Goal: Task Accomplishment & Management: Manage account settings

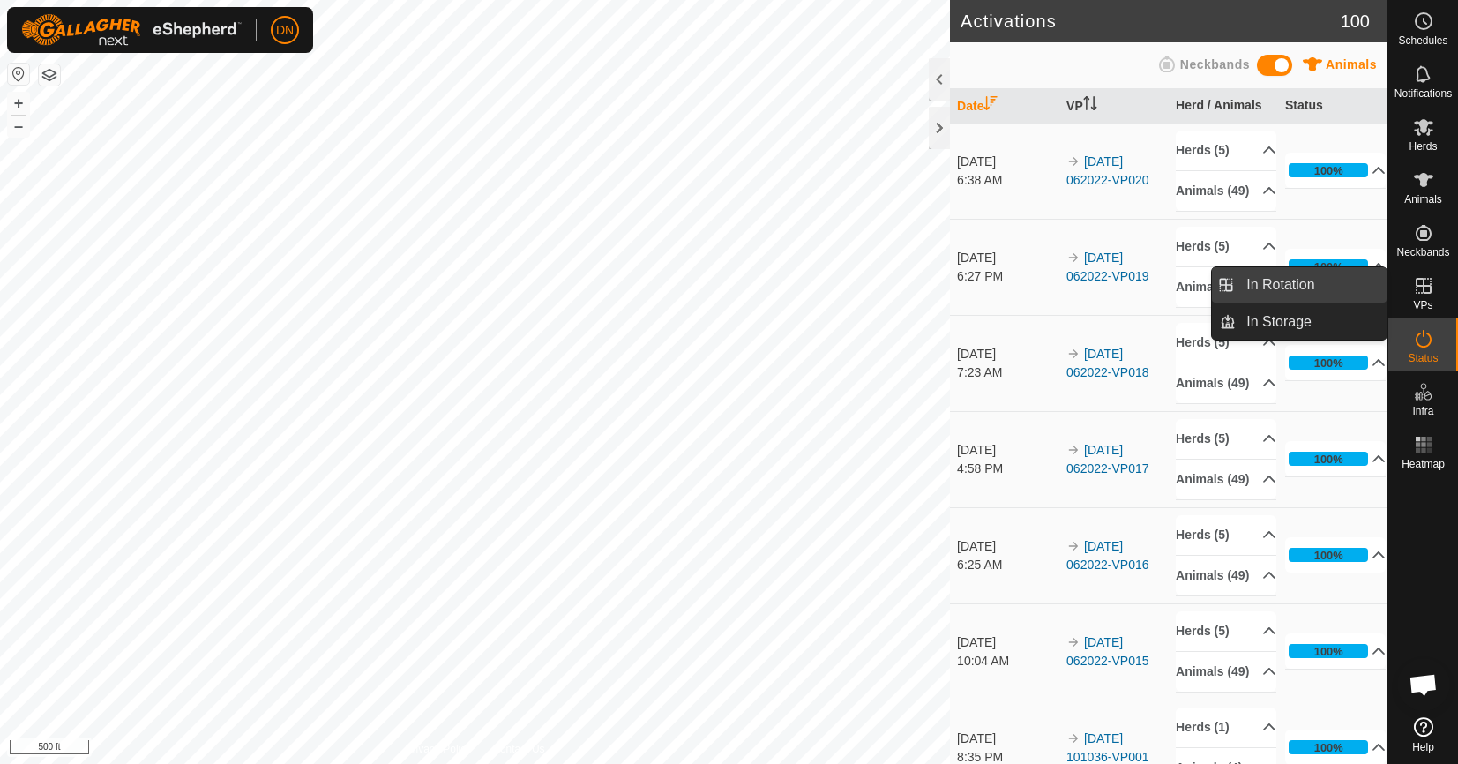
click at [1302, 282] on link "In Rotation" at bounding box center [1310, 284] width 151 height 35
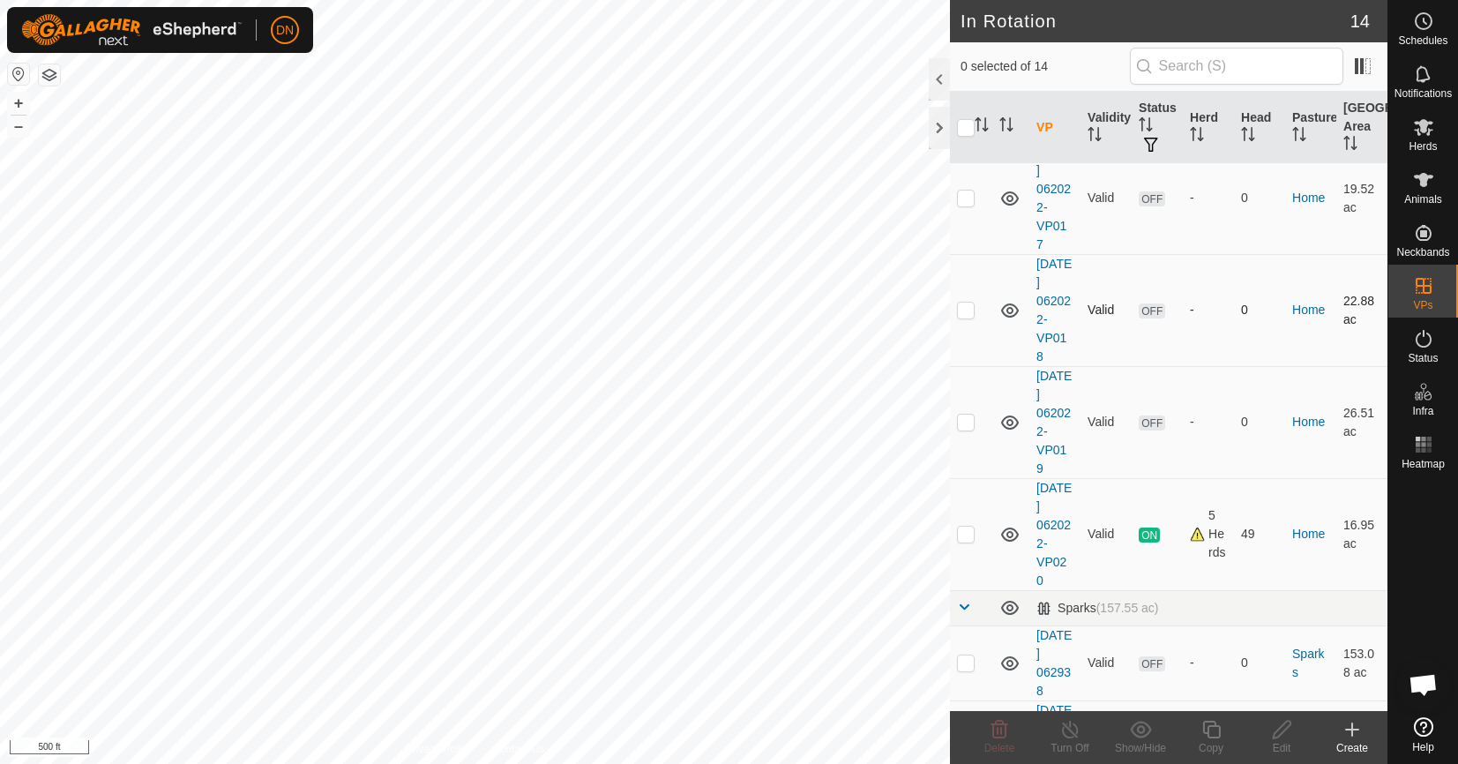
scroll to position [970, 0]
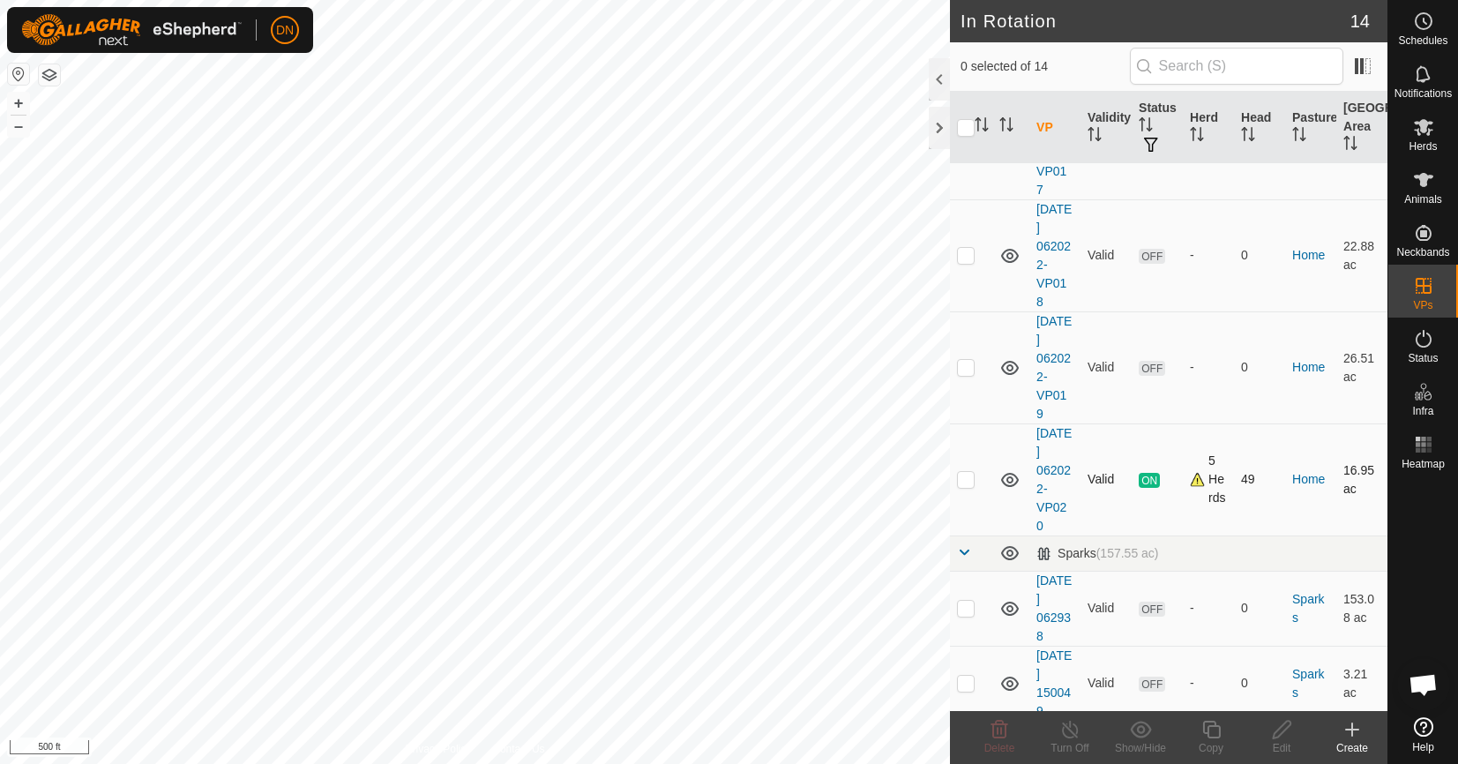
click at [966, 485] on p-checkbox at bounding box center [966, 479] width 18 height 14
checkbox input "true"
click at [1214, 723] on icon at bounding box center [1211, 729] width 18 height 18
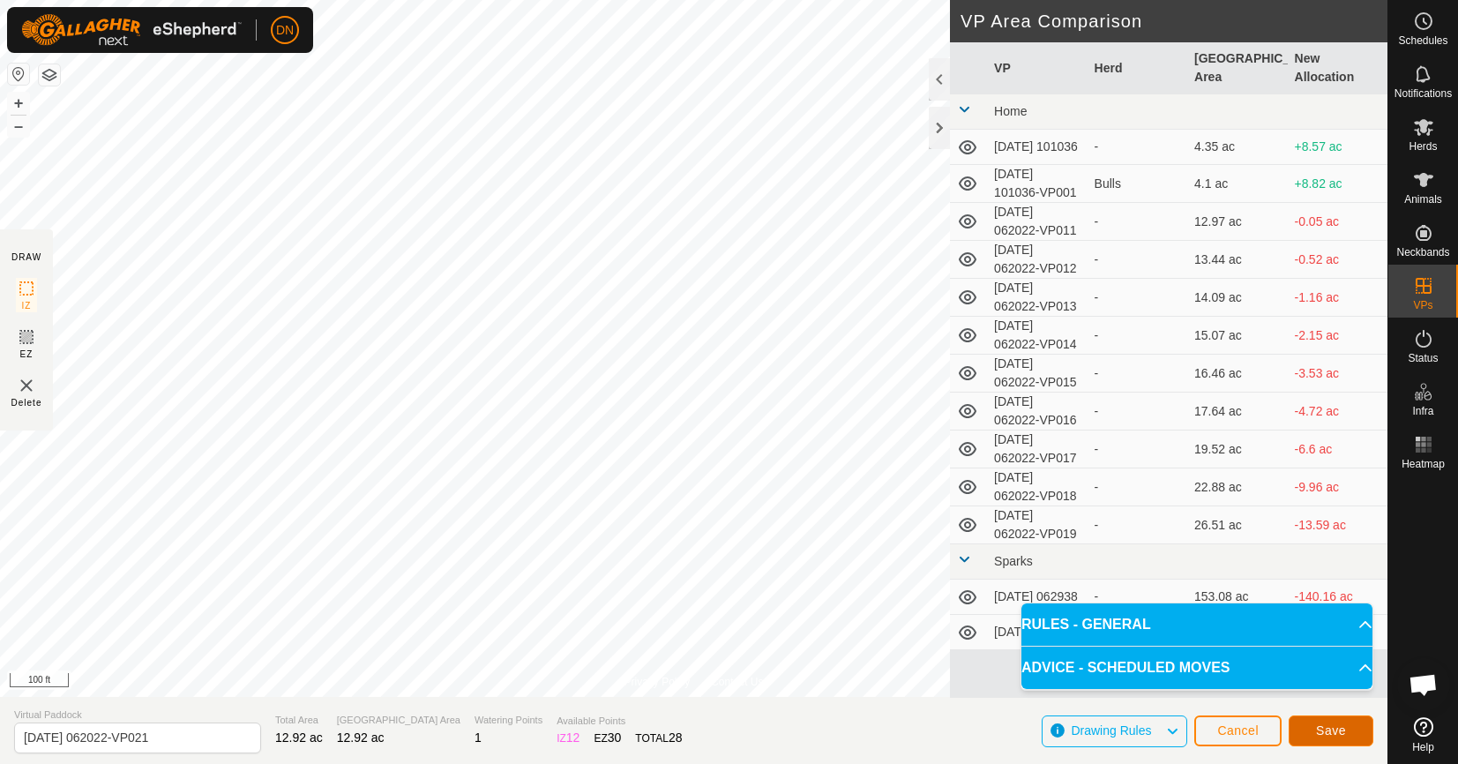
click at [1347, 732] on button "Save" at bounding box center [1330, 730] width 85 height 31
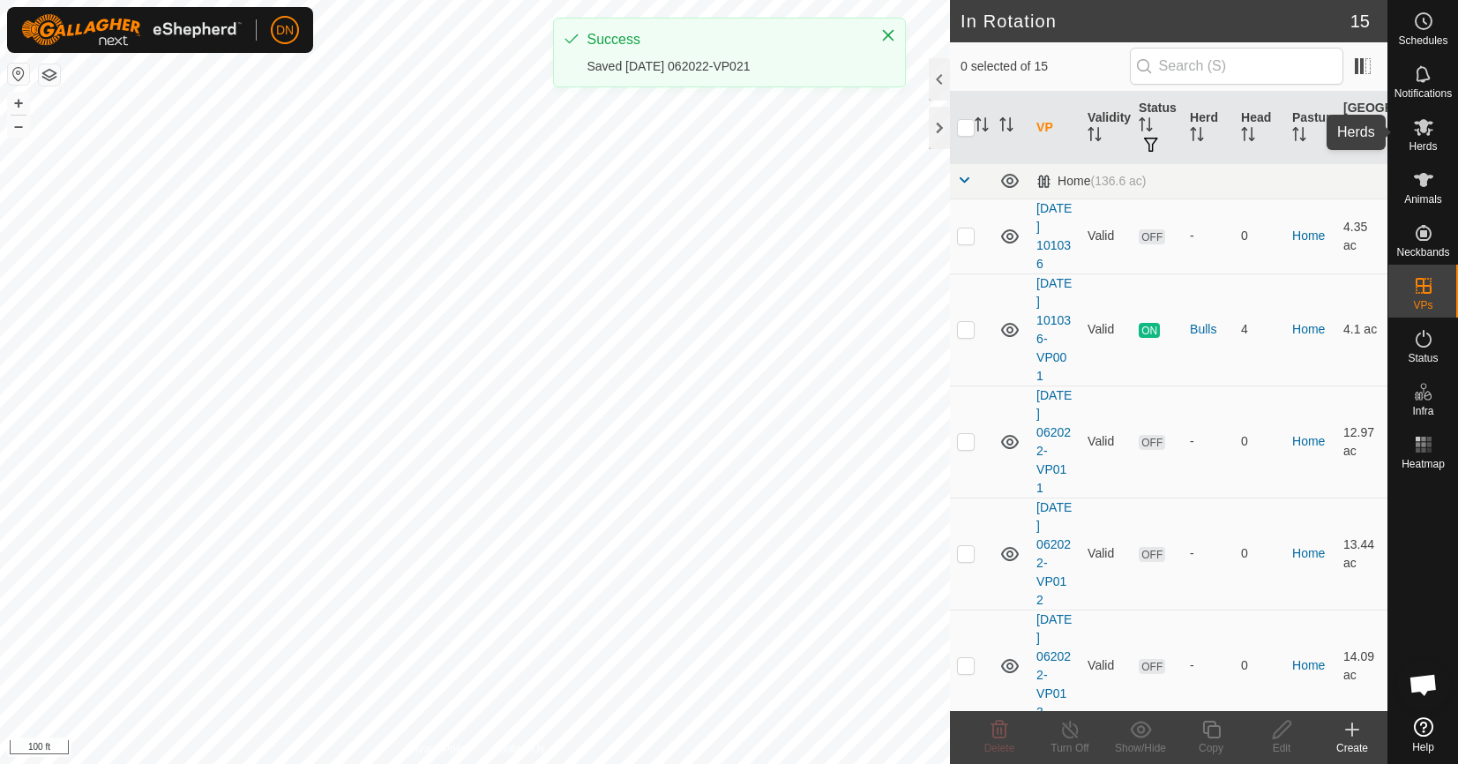
click at [1428, 131] on icon at bounding box center [1422, 127] width 19 height 17
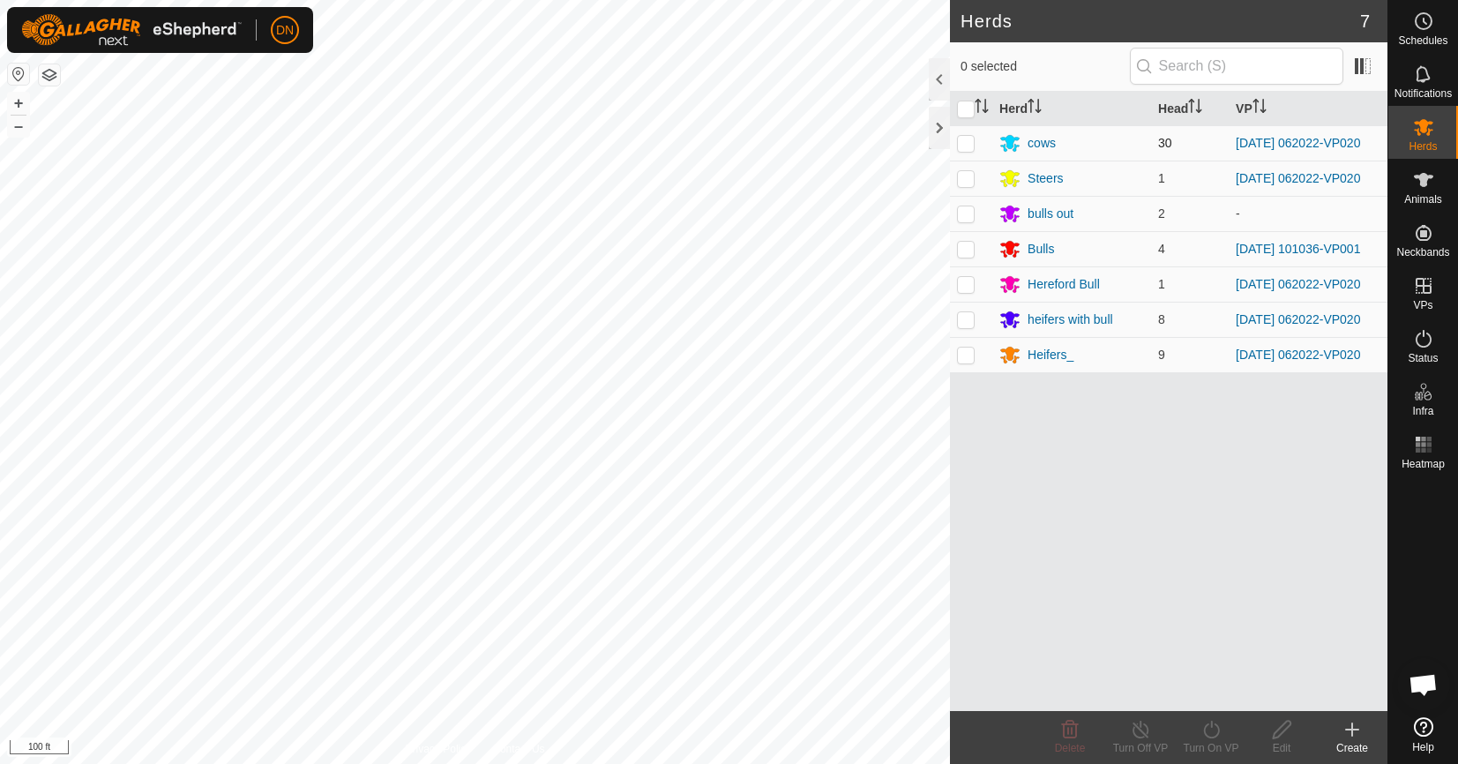
click at [965, 144] on p-checkbox at bounding box center [966, 143] width 18 height 14
checkbox input "true"
drag, startPoint x: 961, startPoint y: 189, endPoint x: 964, endPoint y: 234, distance: 45.0
click at [964, 195] on td at bounding box center [971, 177] width 42 height 35
checkbox input "true"
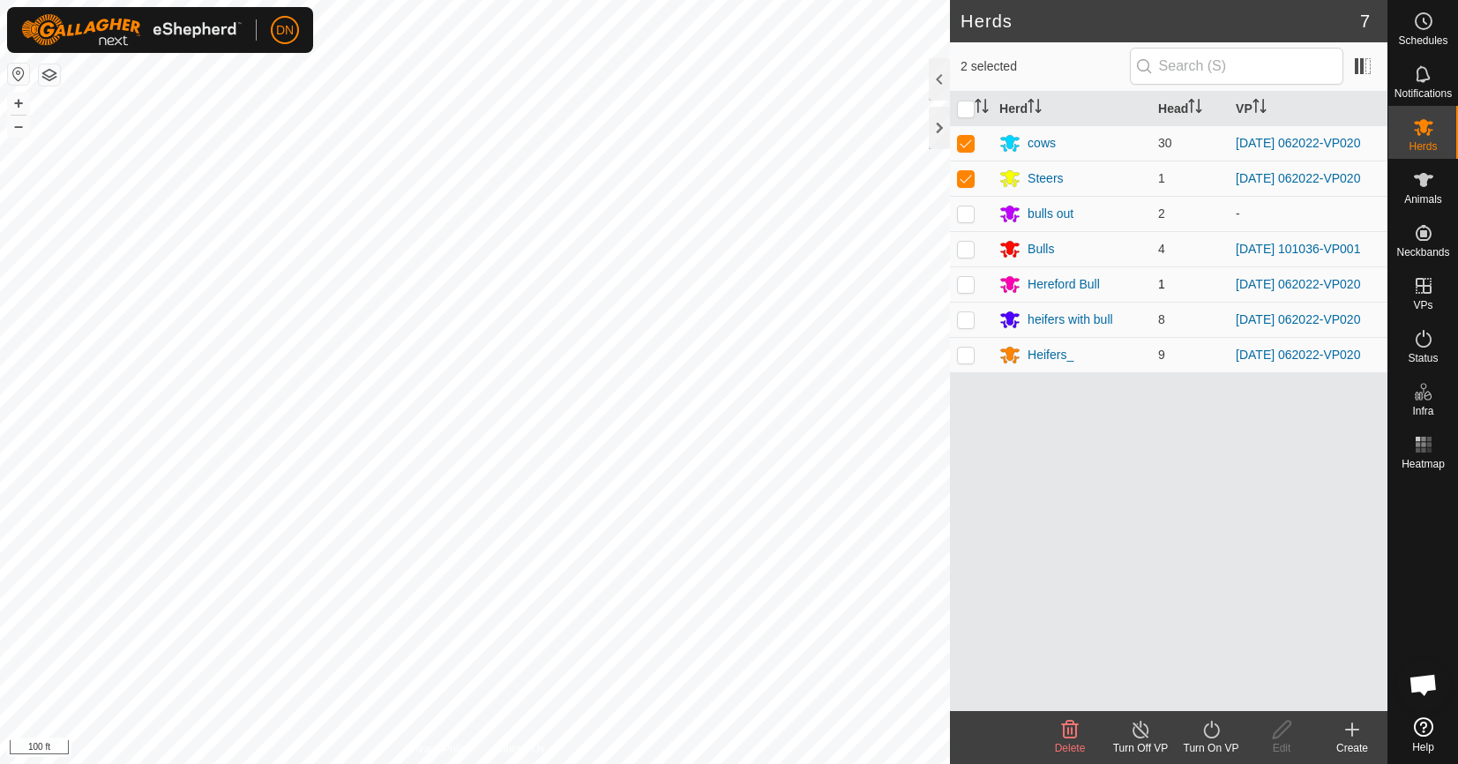
click at [957, 291] on p-checkbox at bounding box center [966, 284] width 18 height 14
checkbox input "true"
drag, startPoint x: 960, startPoint y: 322, endPoint x: 961, endPoint y: 347, distance: 24.7
click at [961, 333] on td at bounding box center [971, 319] width 42 height 35
checkbox input "true"
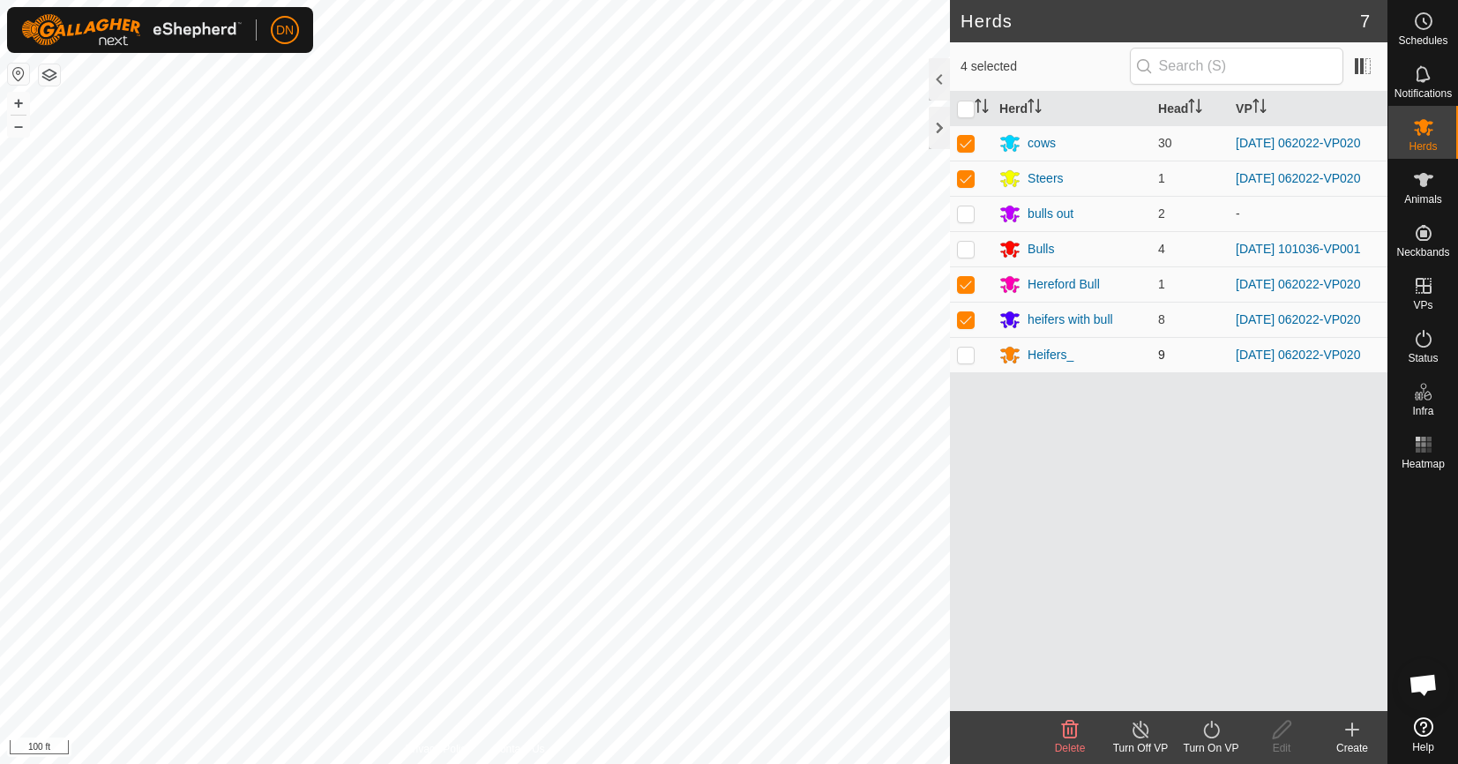
click at [965, 362] on p-checkbox at bounding box center [966, 354] width 18 height 14
checkbox input "true"
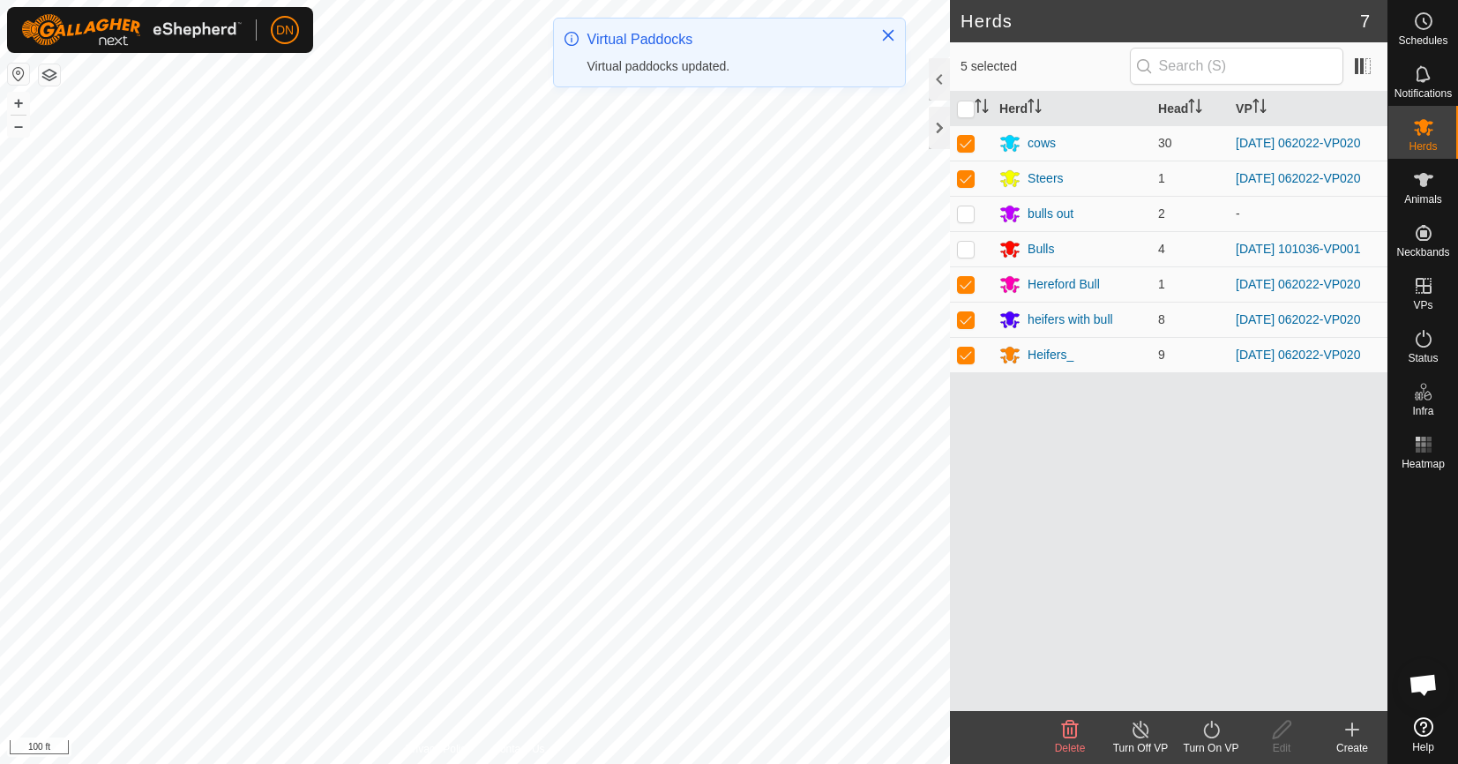
click at [1223, 732] on turn-on-svg-icon at bounding box center [1210, 729] width 71 height 21
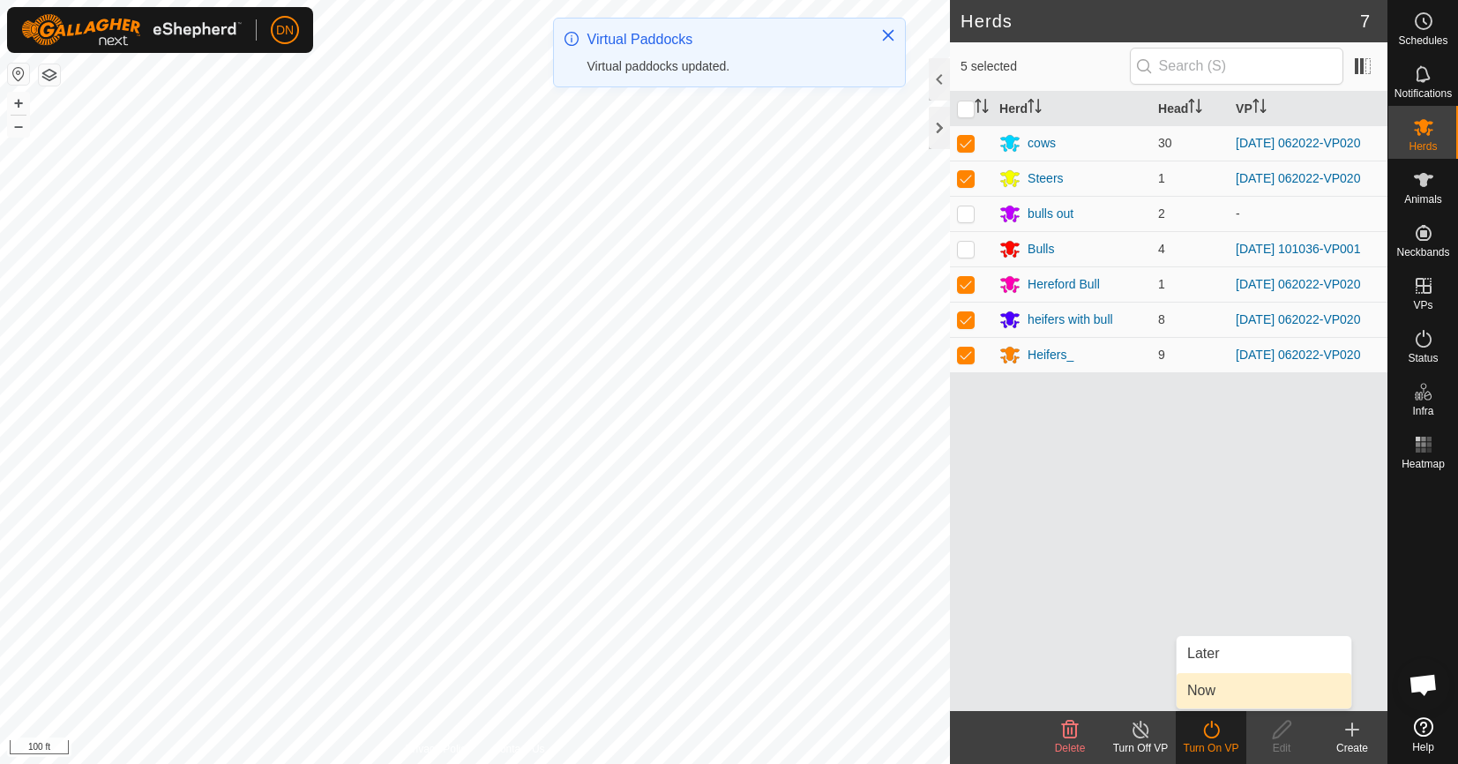
click at [1223, 699] on link "Now" at bounding box center [1263, 690] width 175 height 35
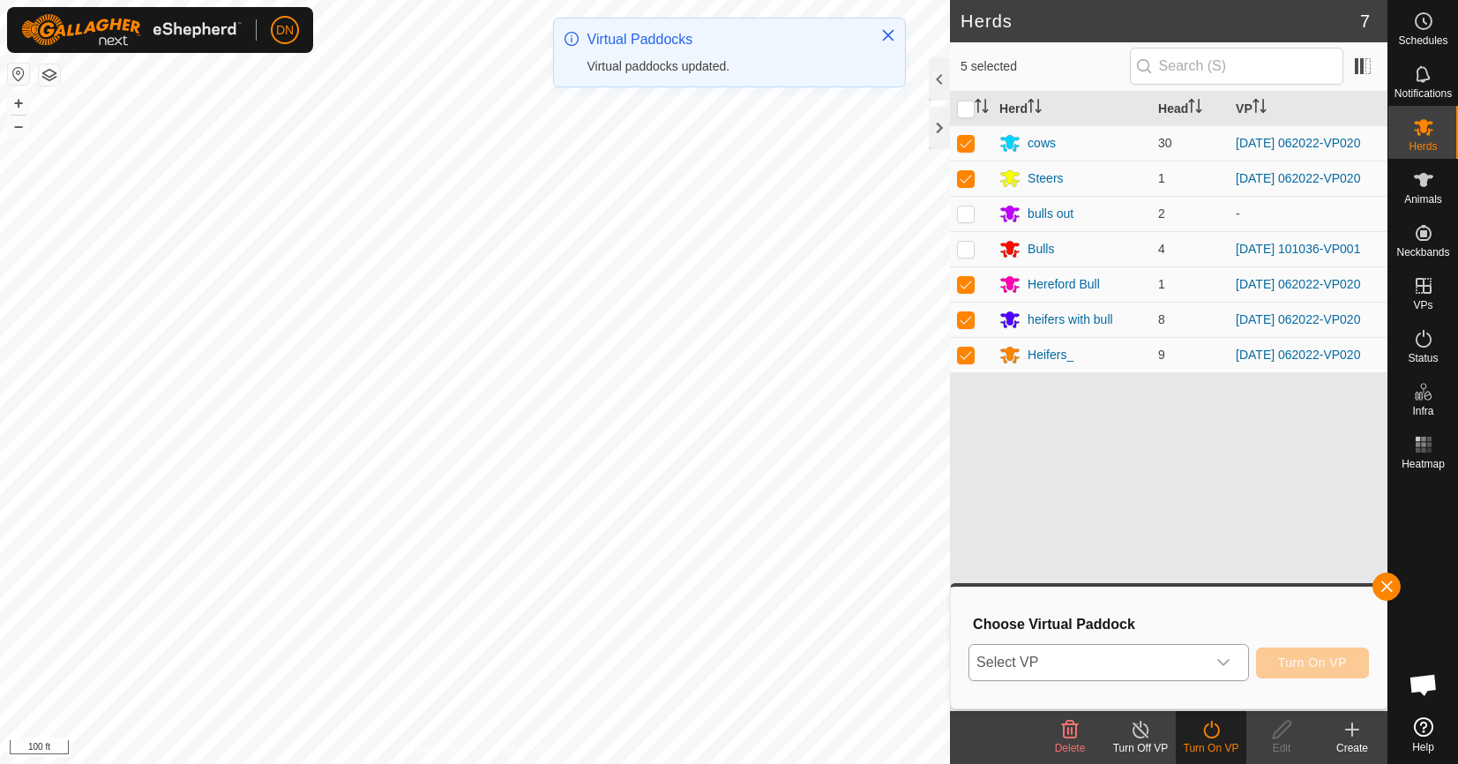
click at [1223, 667] on icon "dropdown trigger" at bounding box center [1223, 662] width 14 height 14
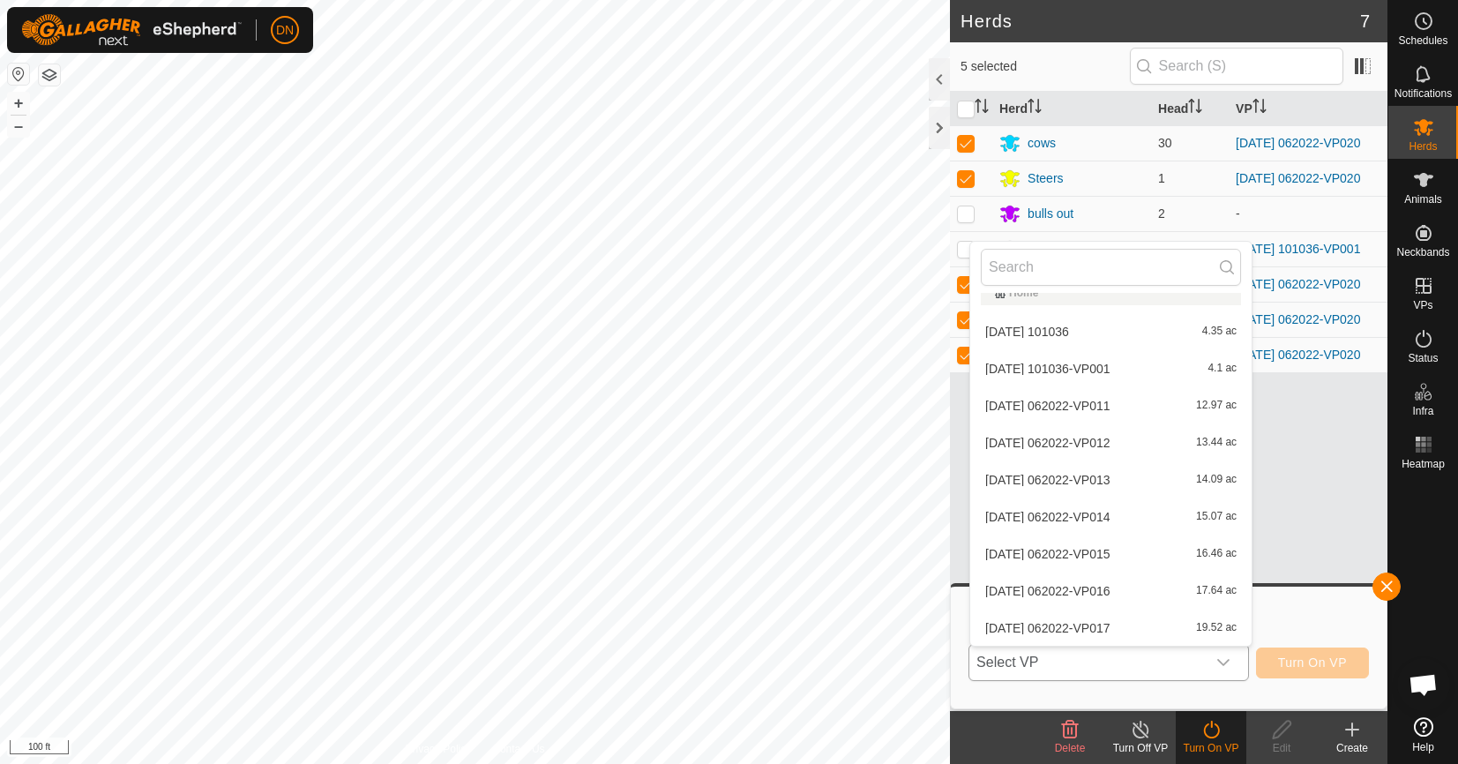
scroll to position [282, 0]
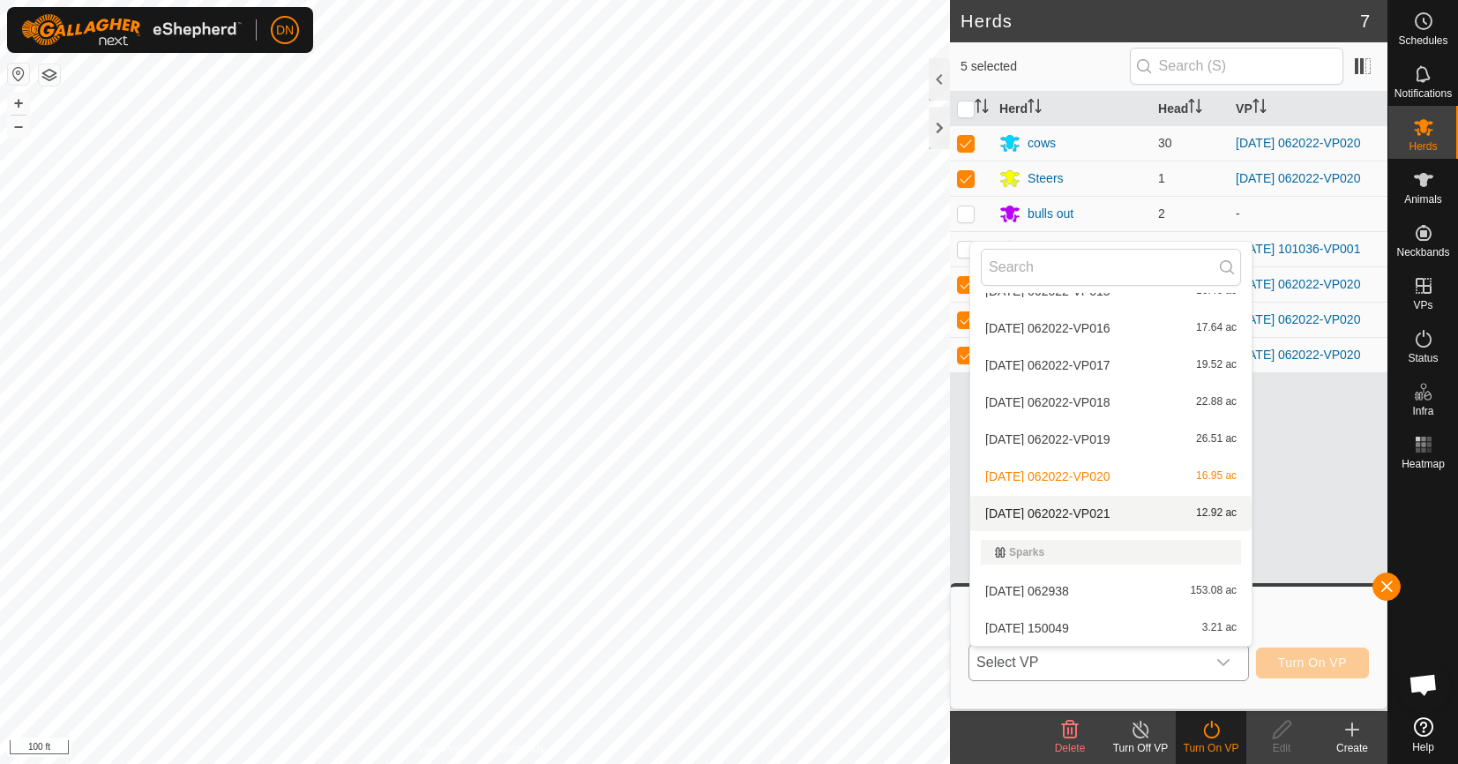
click at [1078, 513] on li "[DATE] 062022-VP021 12.92 ac" at bounding box center [1110, 513] width 281 height 35
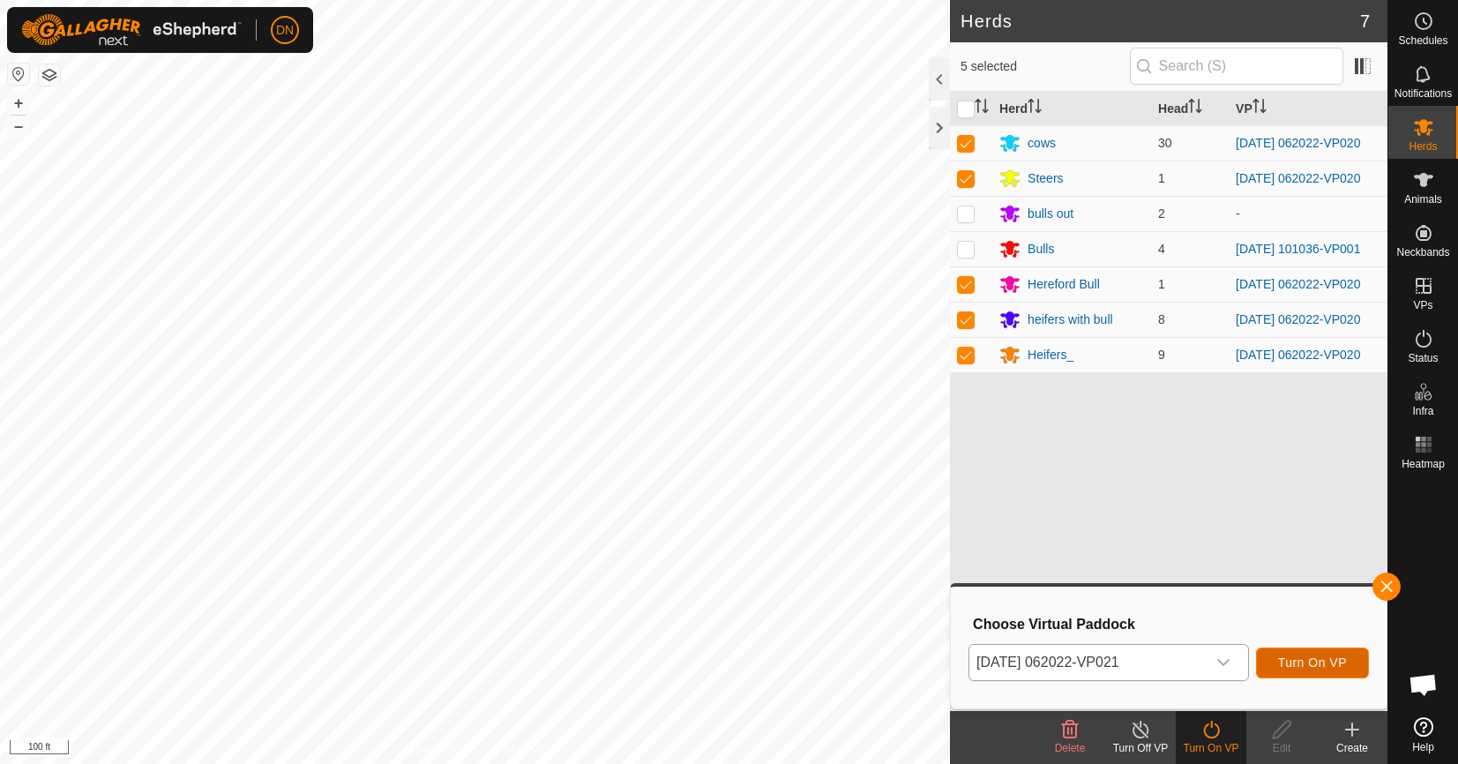
click at [1316, 650] on button "Turn On VP" at bounding box center [1312, 662] width 113 height 31
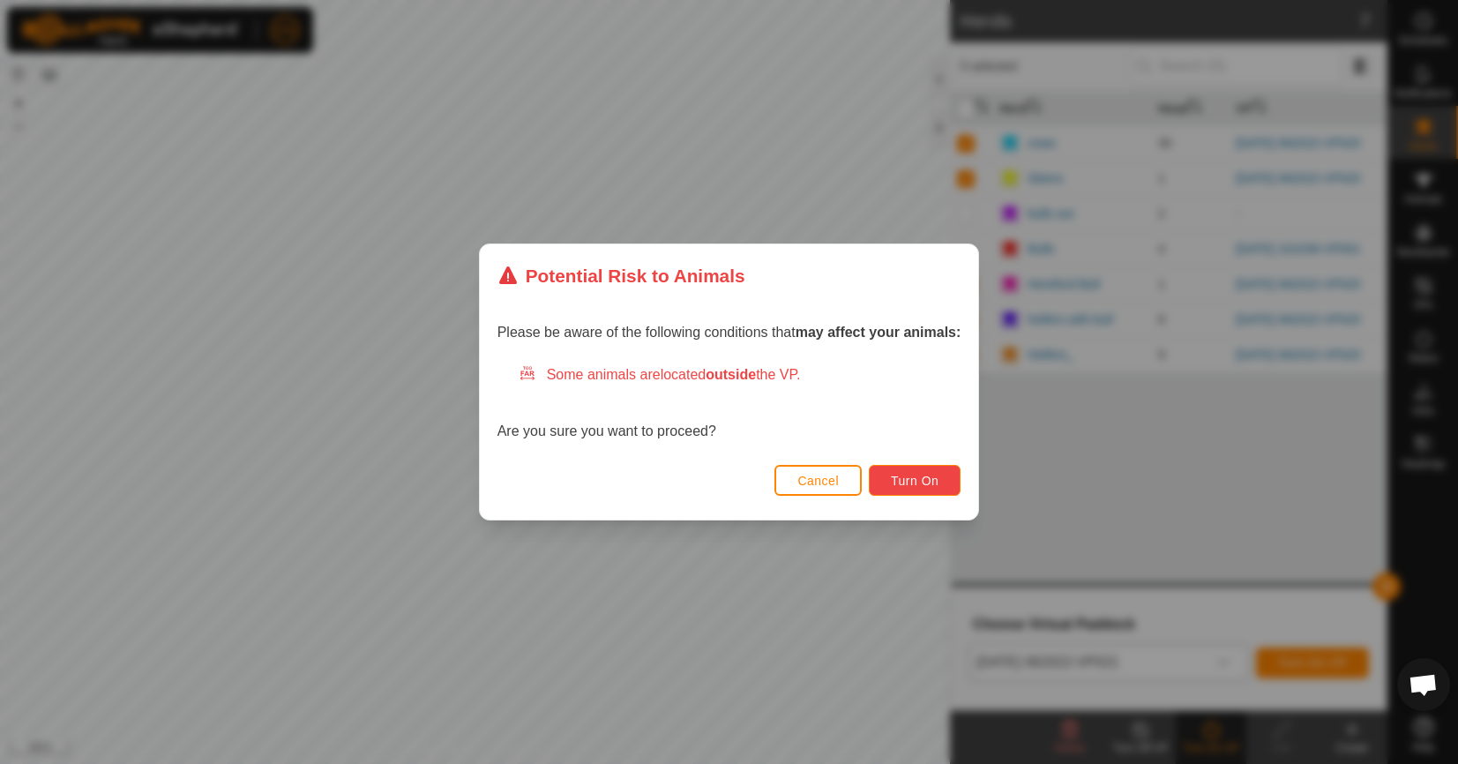
click at [939, 480] on button "Turn On" at bounding box center [915, 480] width 92 height 31
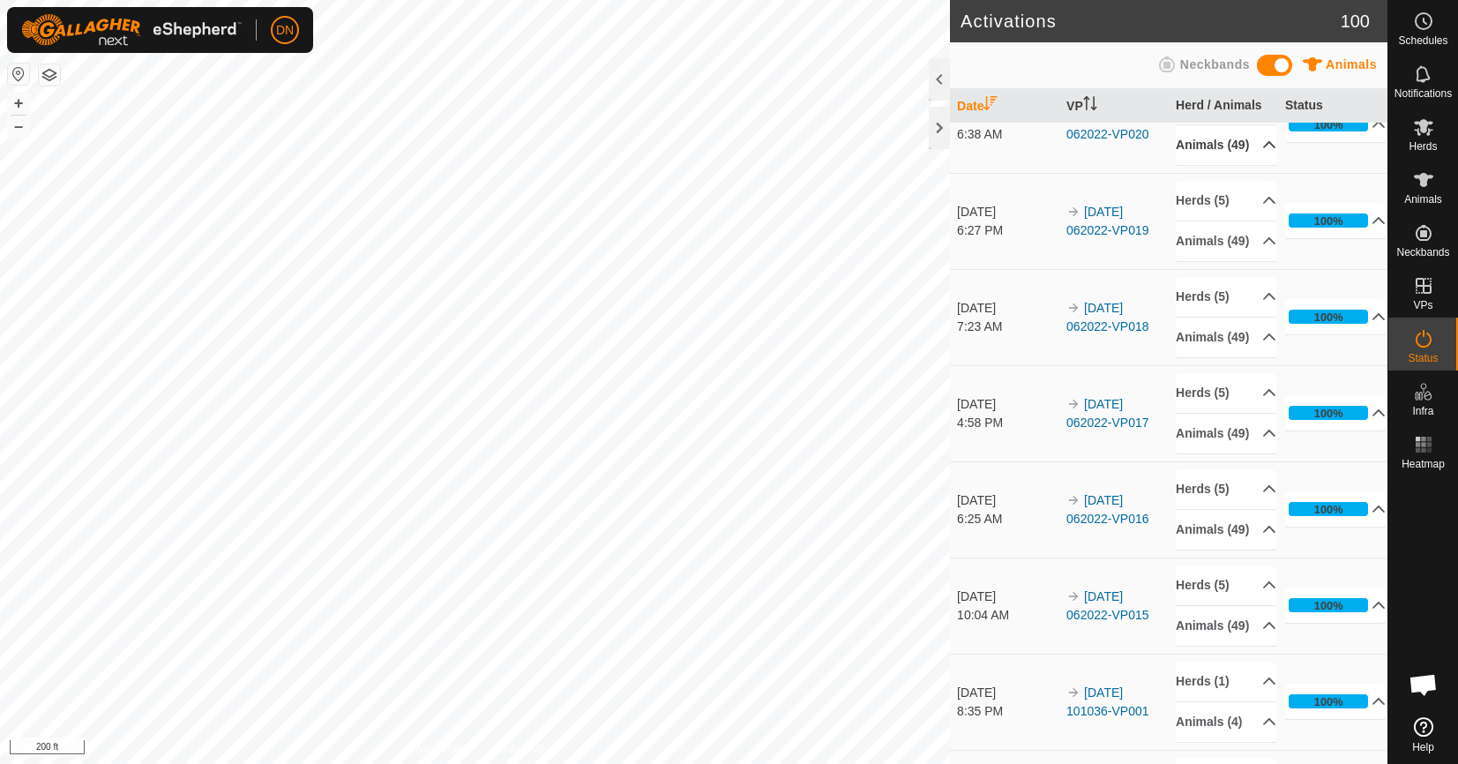
scroll to position [176, 0]
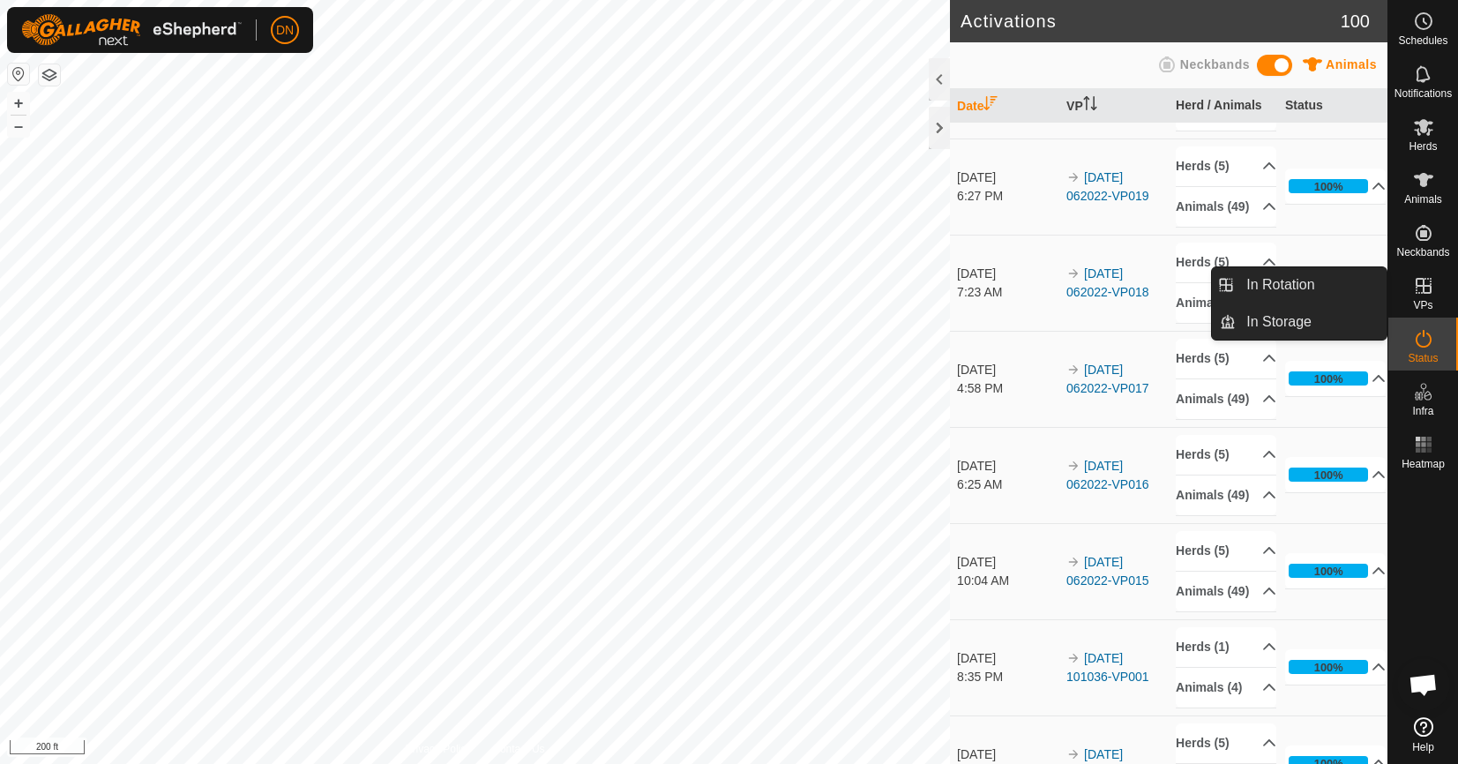
click at [1420, 287] on icon at bounding box center [1423, 286] width 16 height 16
click at [1280, 281] on link "In Rotation" at bounding box center [1310, 284] width 151 height 35
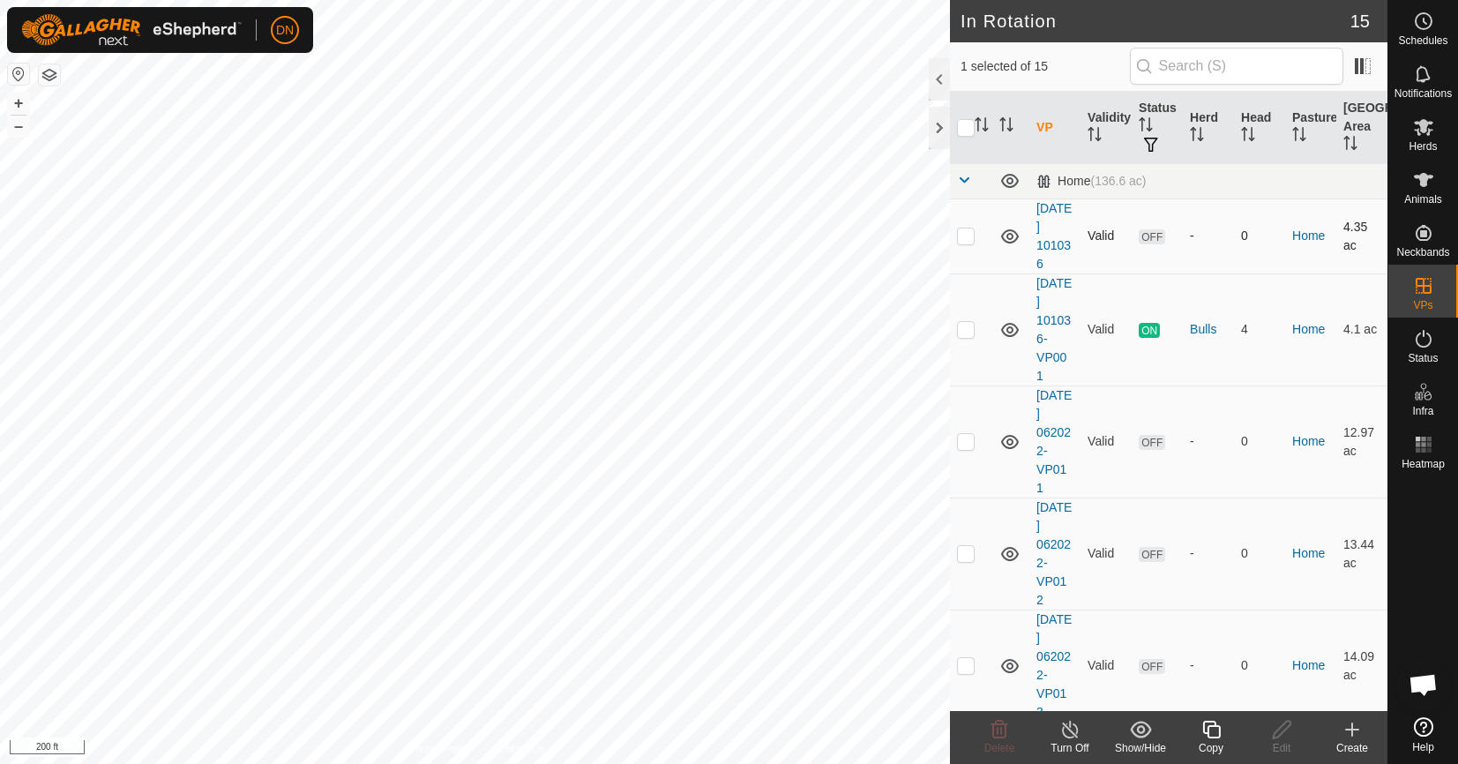
click at [959, 236] on p-checkbox at bounding box center [966, 235] width 18 height 14
checkbox input "true"
click at [995, 254] on td at bounding box center [1010, 235] width 37 height 75
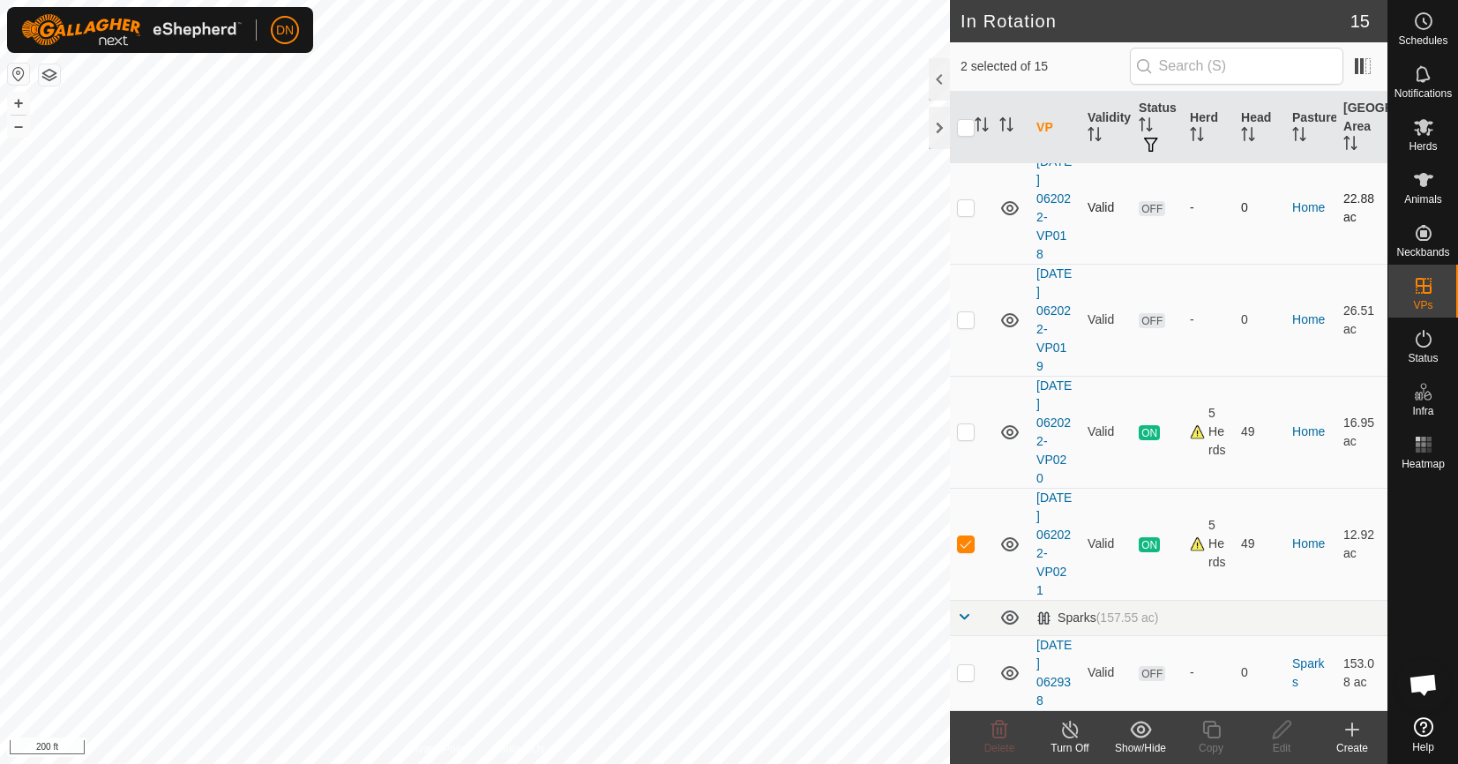
scroll to position [1058, 0]
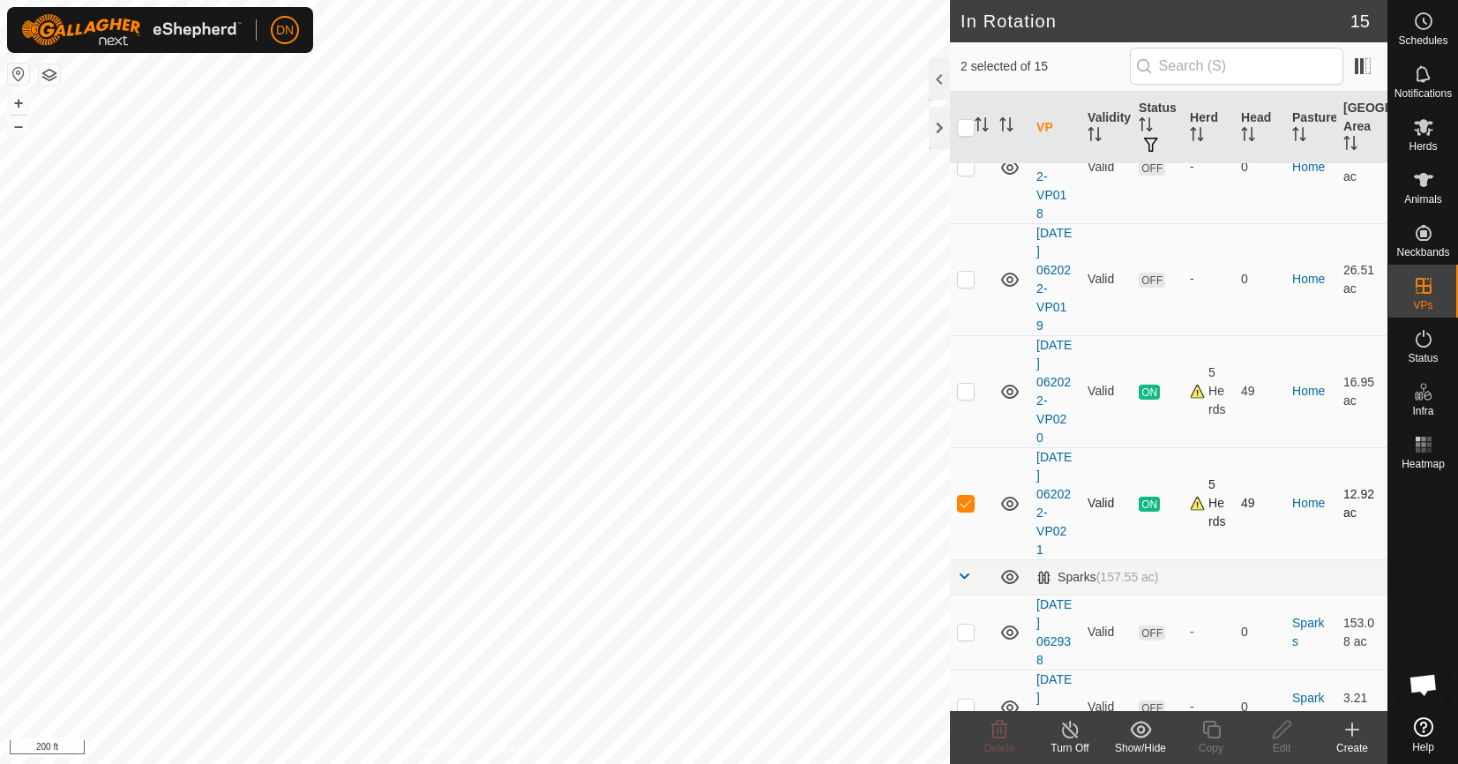
click at [965, 502] on p-checkbox at bounding box center [966, 503] width 18 height 14
checkbox input "false"
click at [966, 384] on p-checkbox at bounding box center [966, 391] width 18 height 14
checkbox input "false"
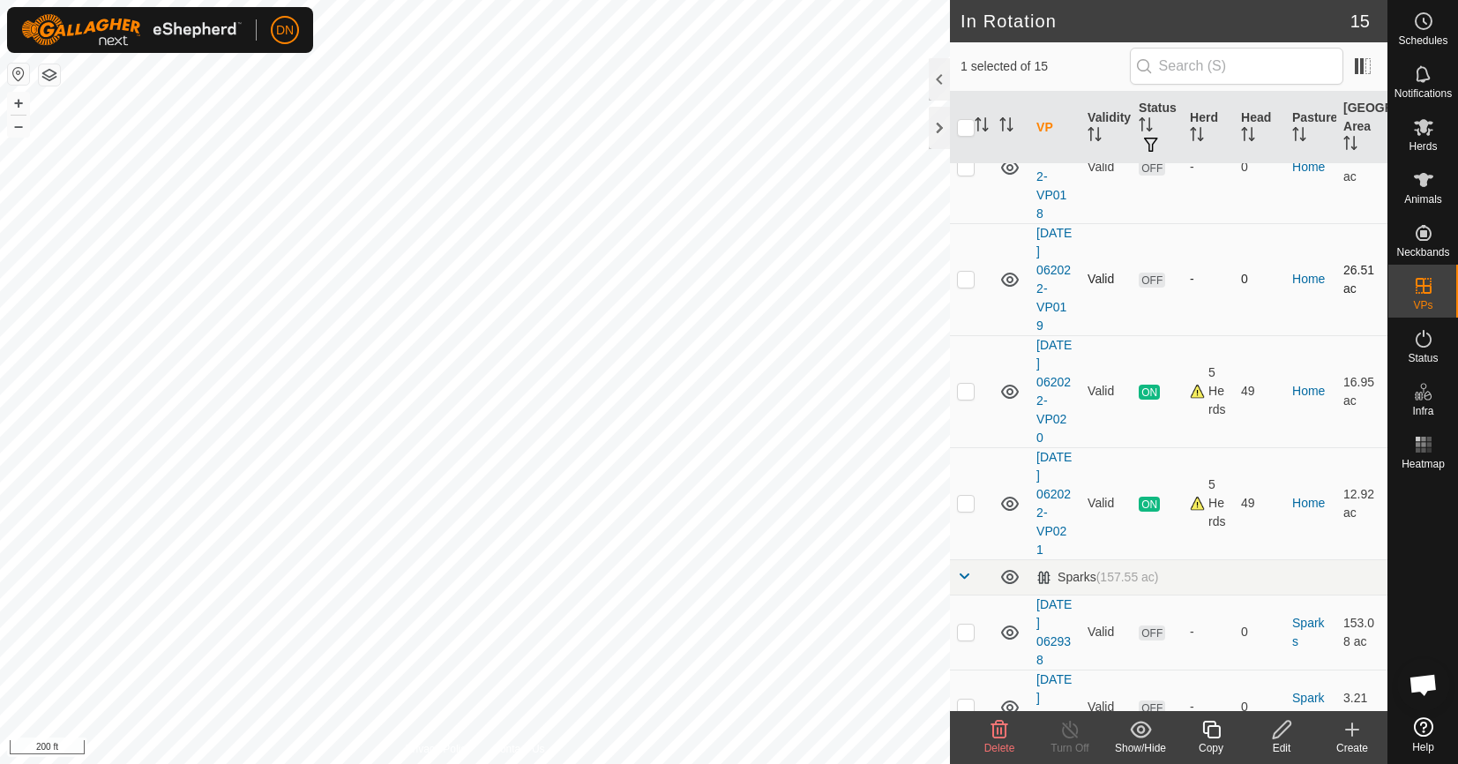
click at [967, 278] on p-checkbox at bounding box center [966, 279] width 18 height 14
checkbox input "true"
click at [998, 728] on icon at bounding box center [999, 729] width 17 height 18
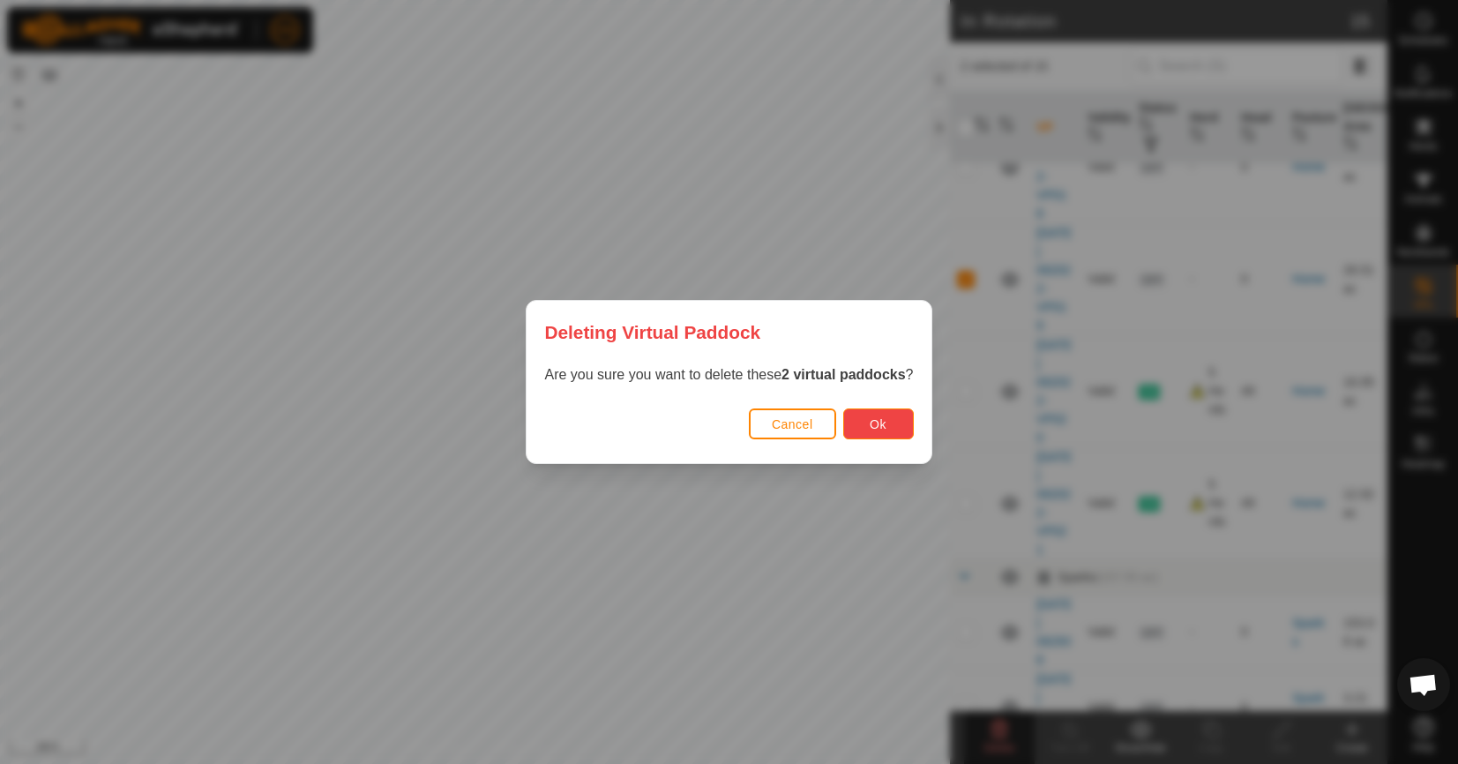
click at [875, 410] on button "Ok" at bounding box center [878, 423] width 71 height 31
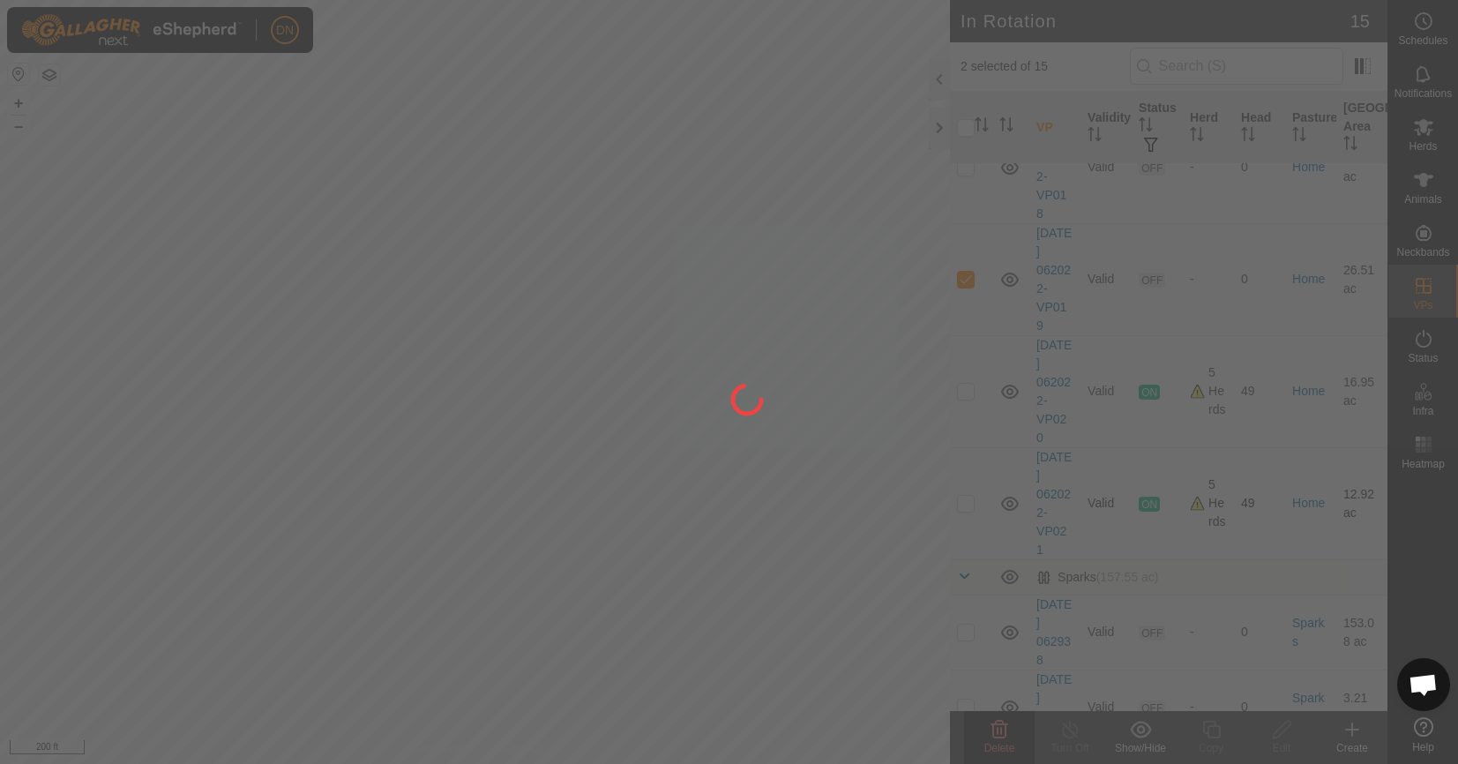
checkbox input "false"
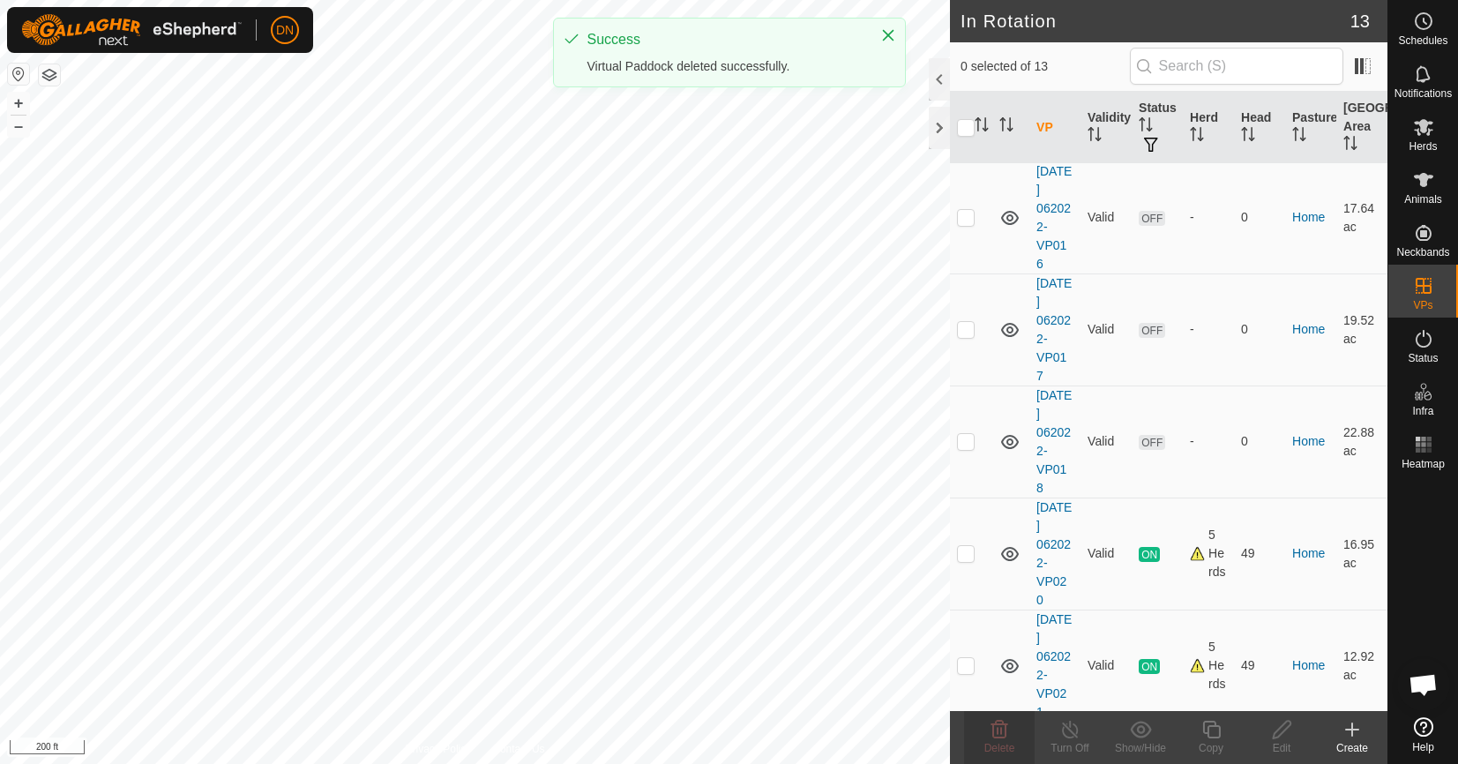
scroll to position [641, 0]
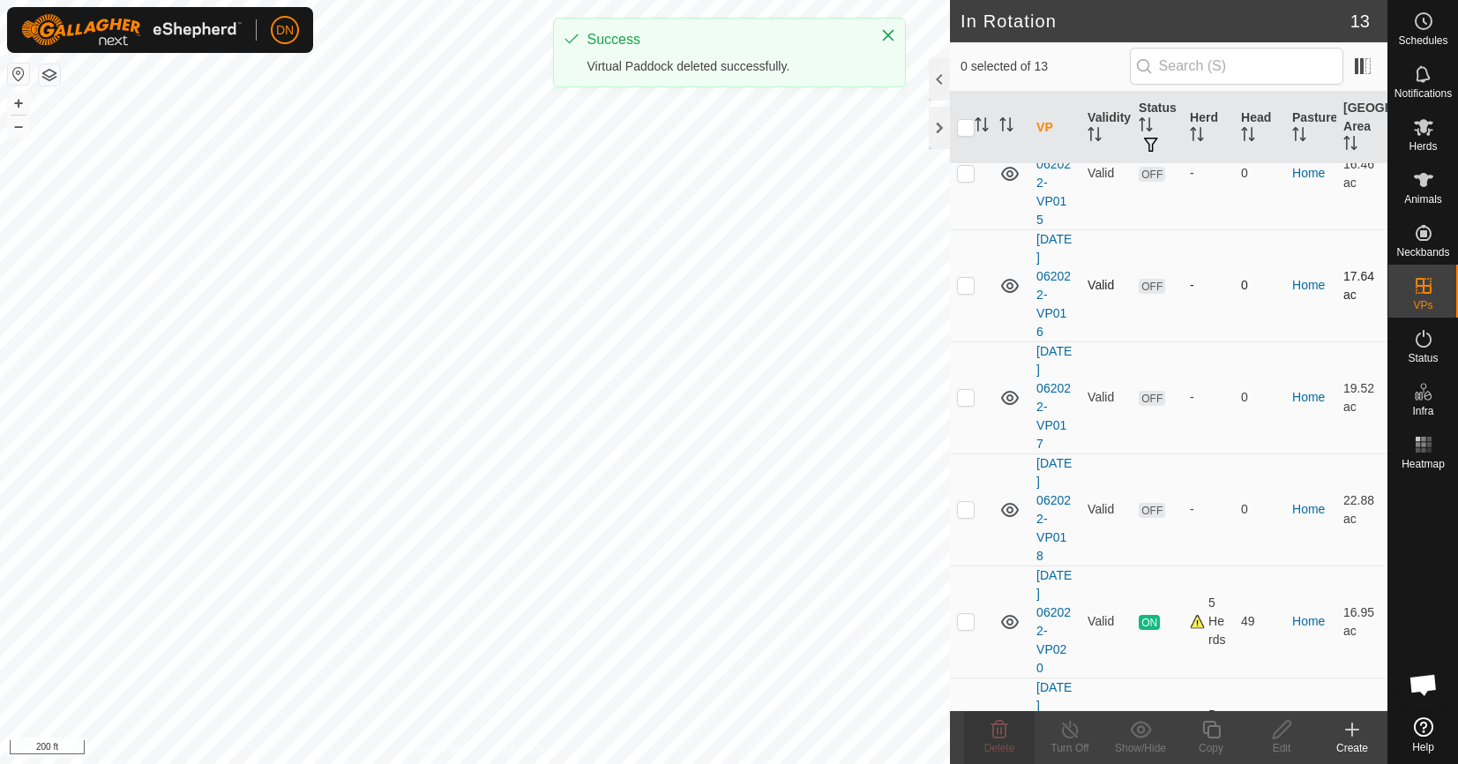
click at [965, 284] on p-checkbox at bounding box center [966, 285] width 18 height 14
checkbox input "true"
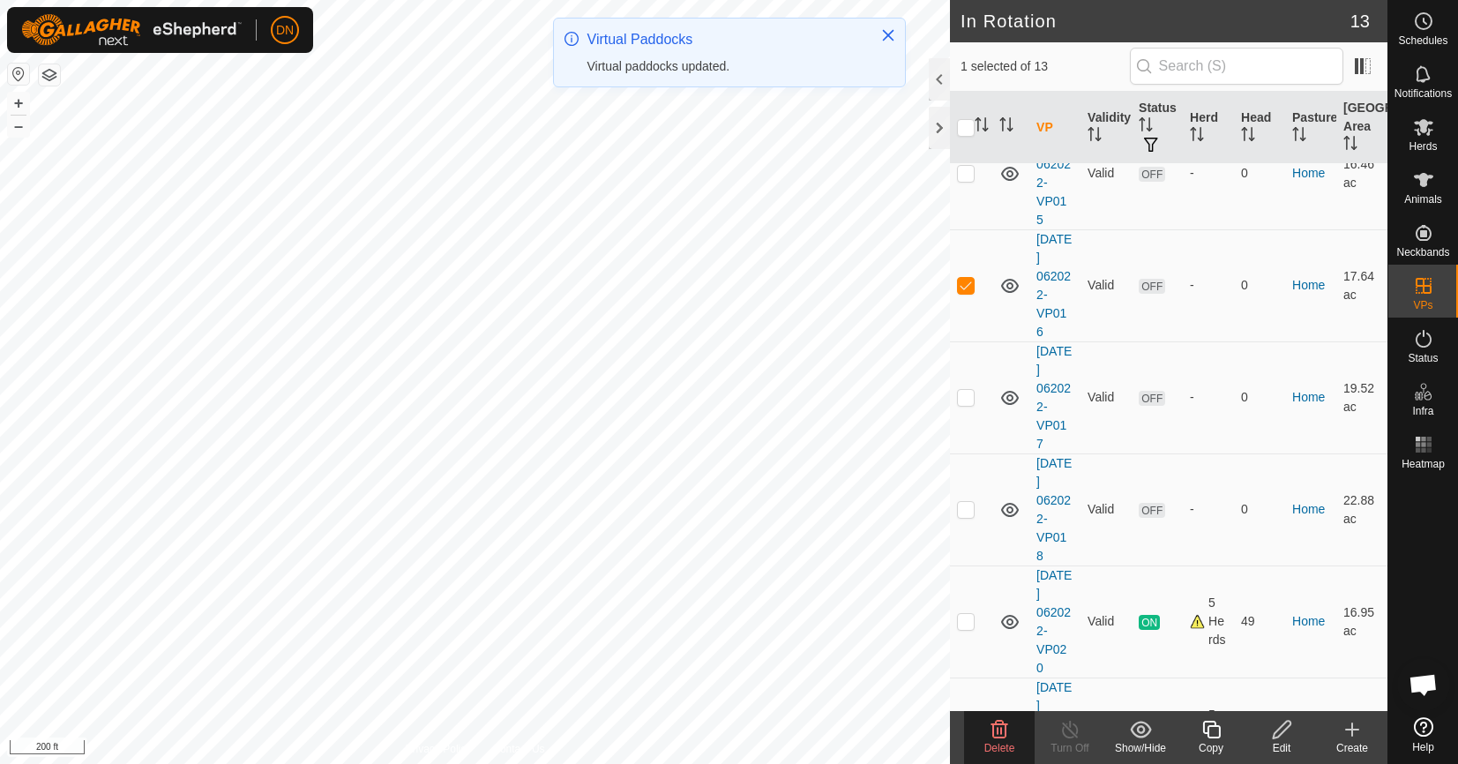
click at [1001, 732] on icon at bounding box center [999, 729] width 17 height 18
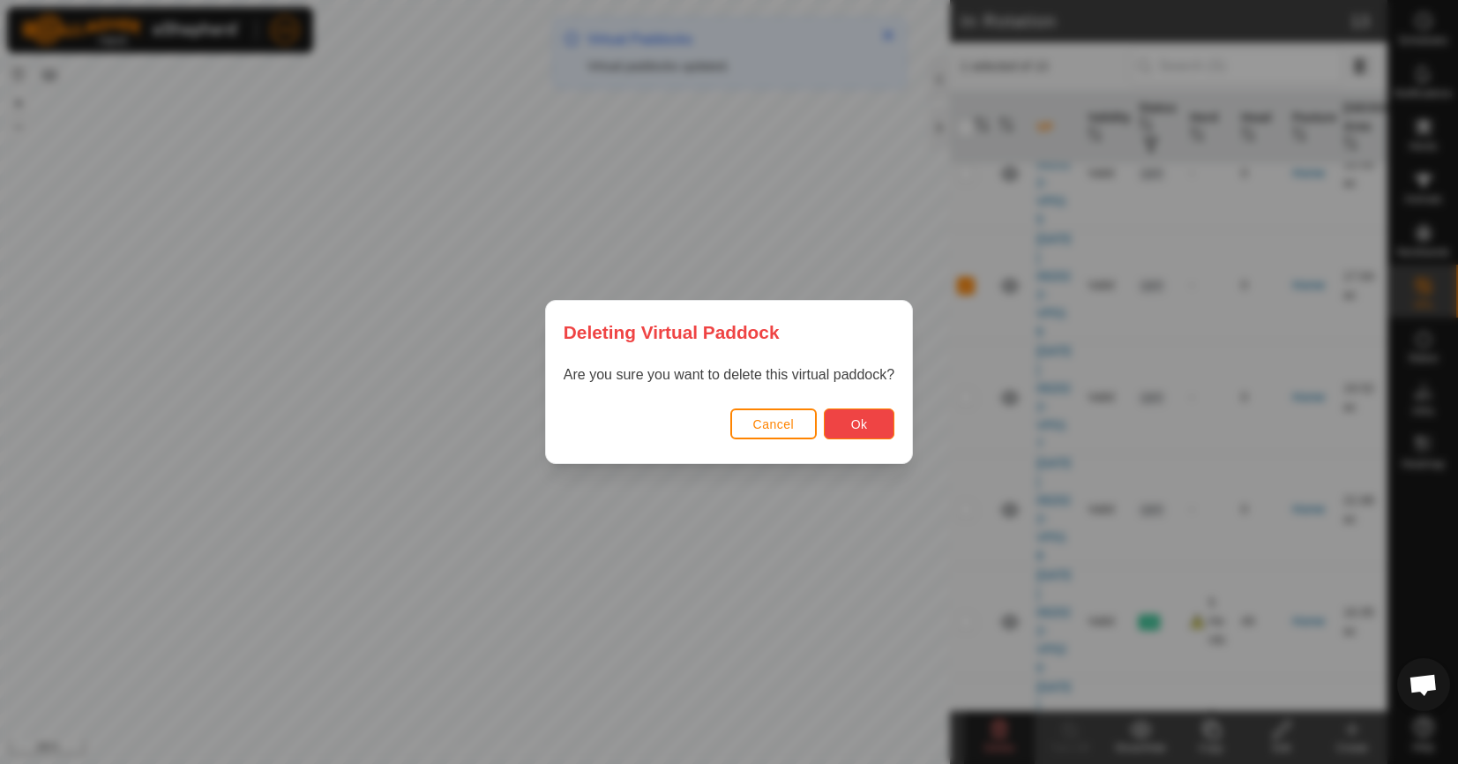
click at [877, 418] on button "Ok" at bounding box center [859, 423] width 71 height 31
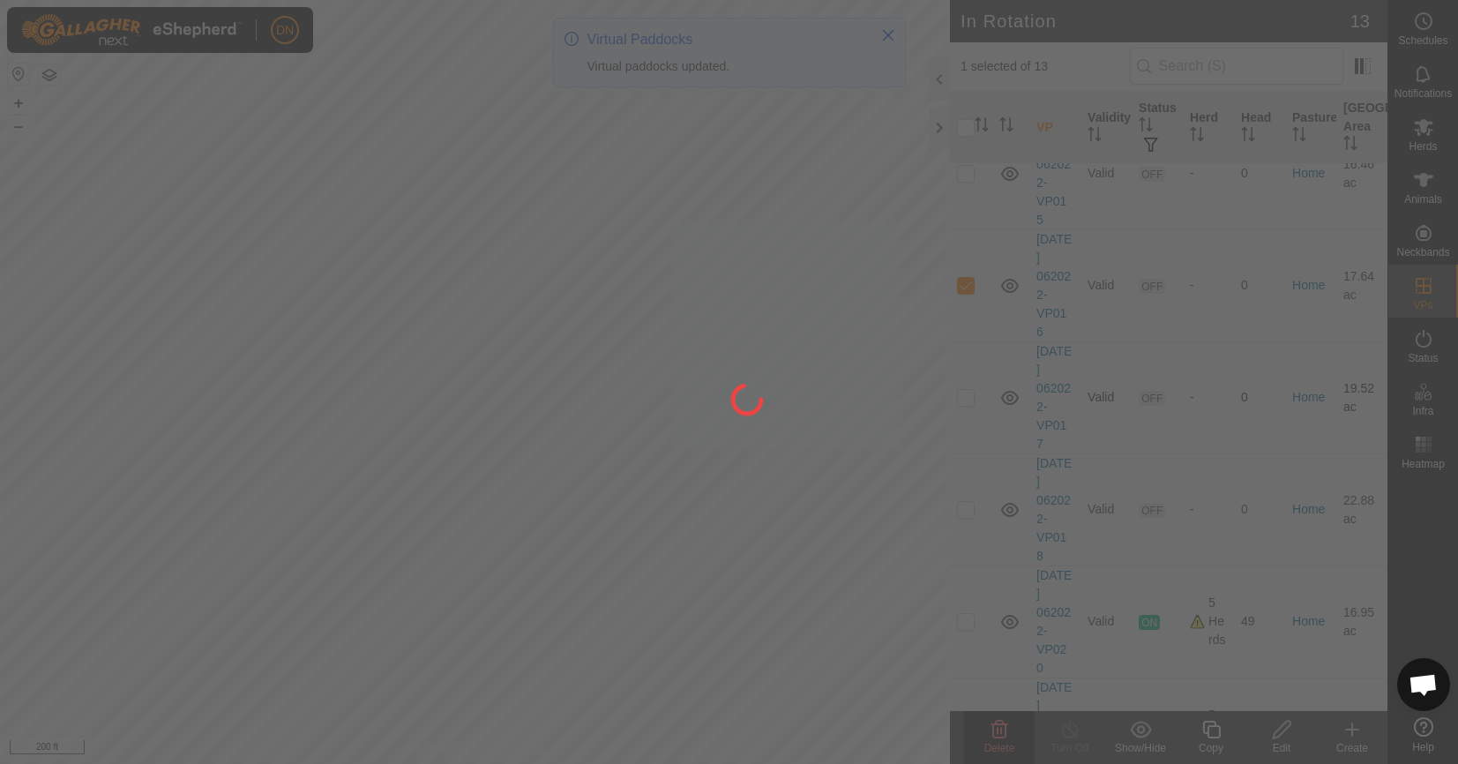
checkbox input "false"
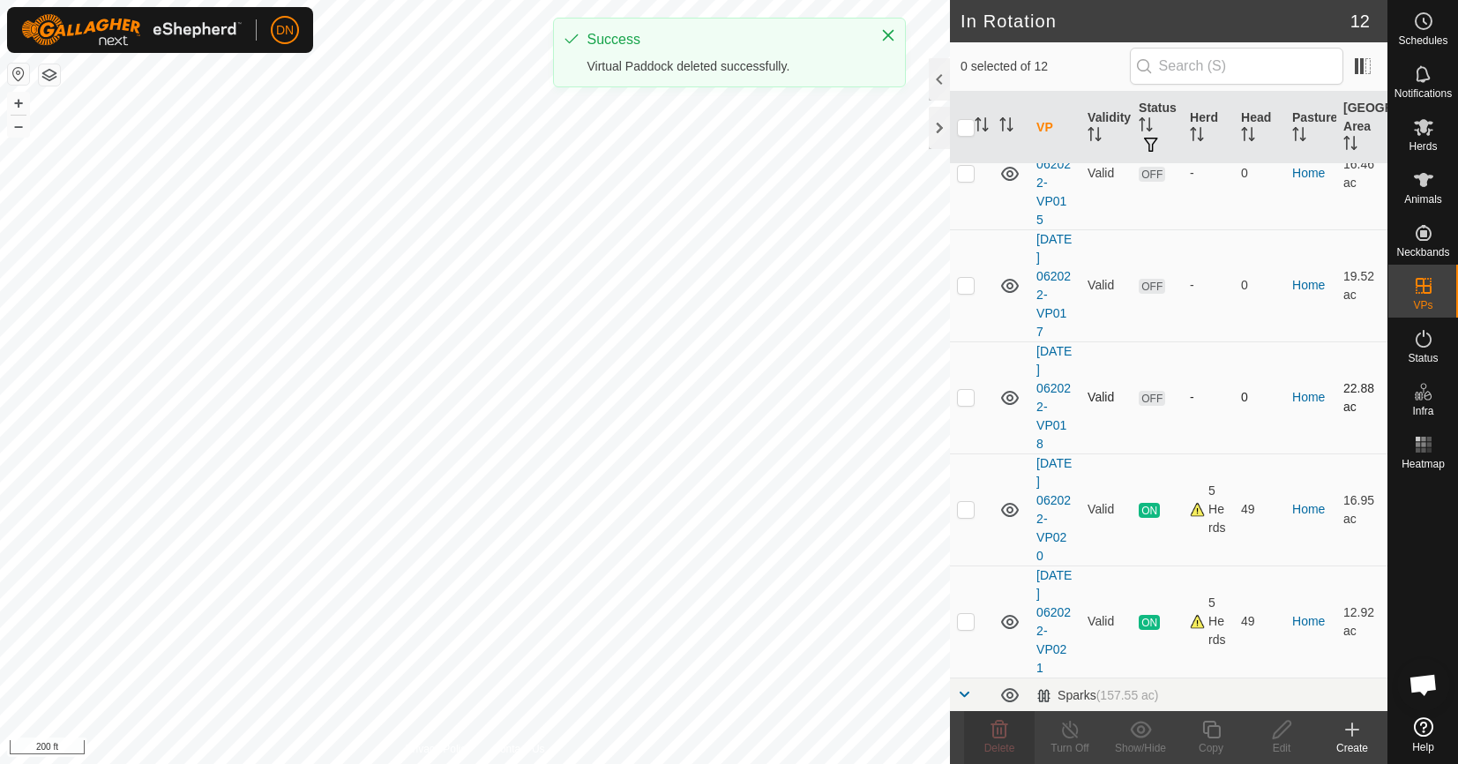
click at [959, 391] on p-checkbox at bounding box center [966, 397] width 18 height 14
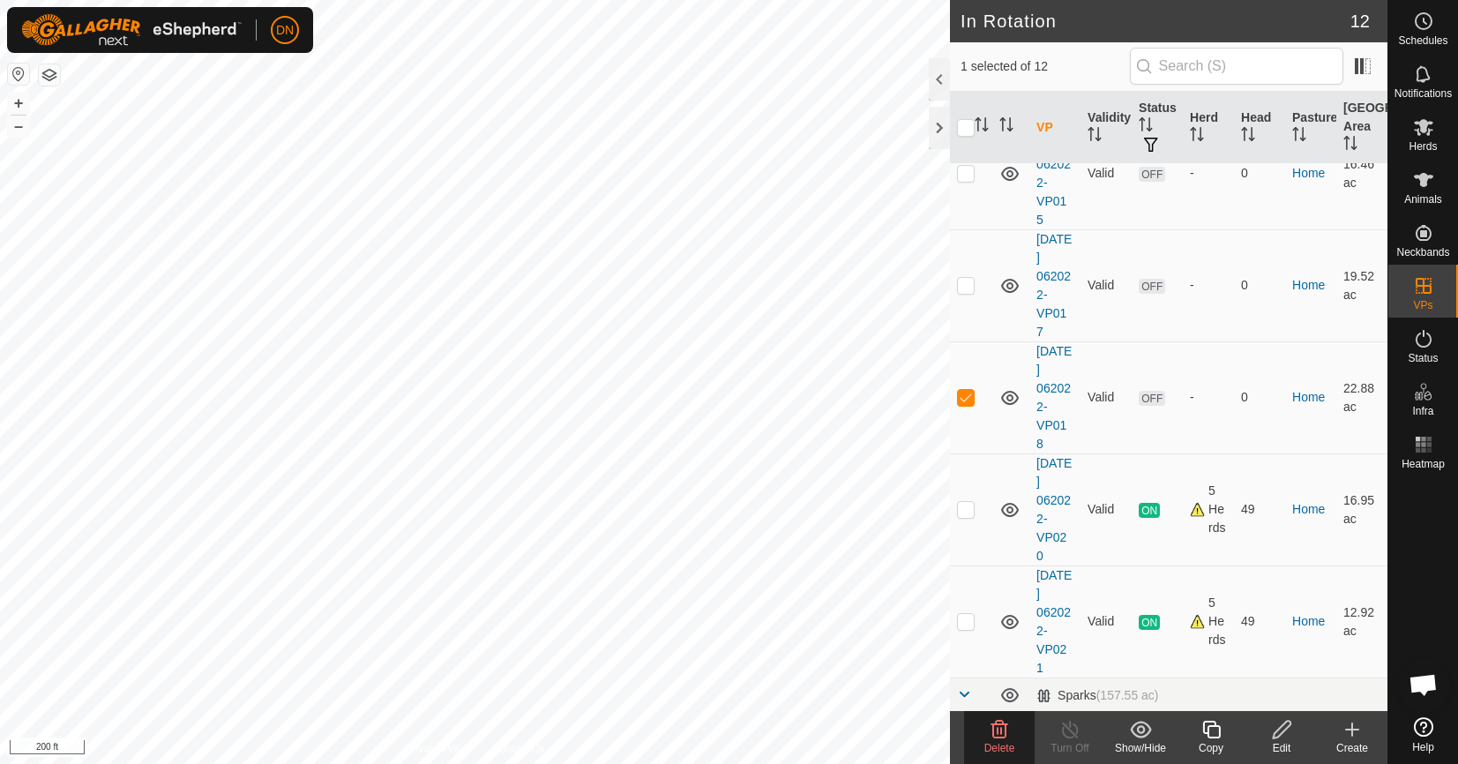
click at [991, 734] on icon at bounding box center [998, 729] width 21 height 21
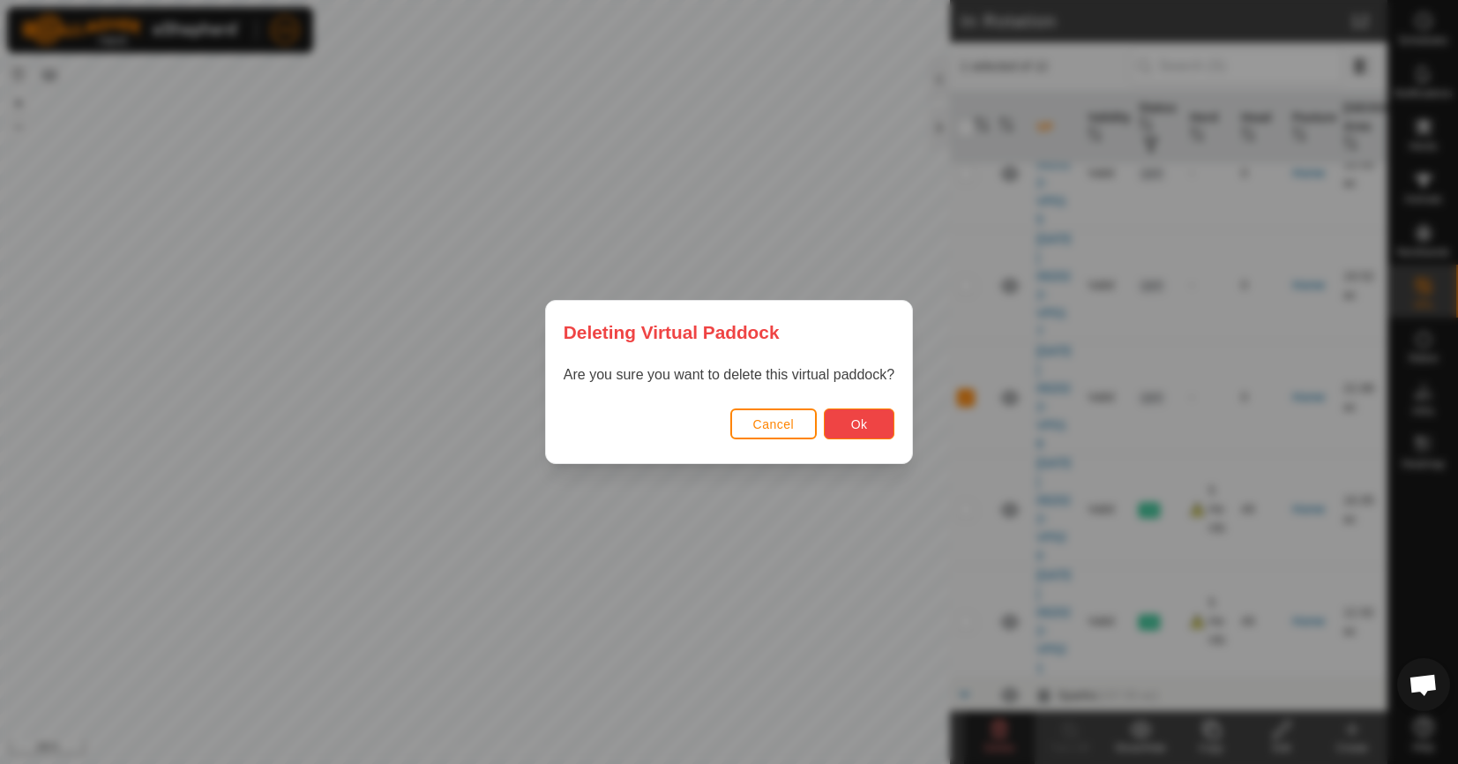
click at [859, 421] on span "Ok" at bounding box center [859, 424] width 17 height 14
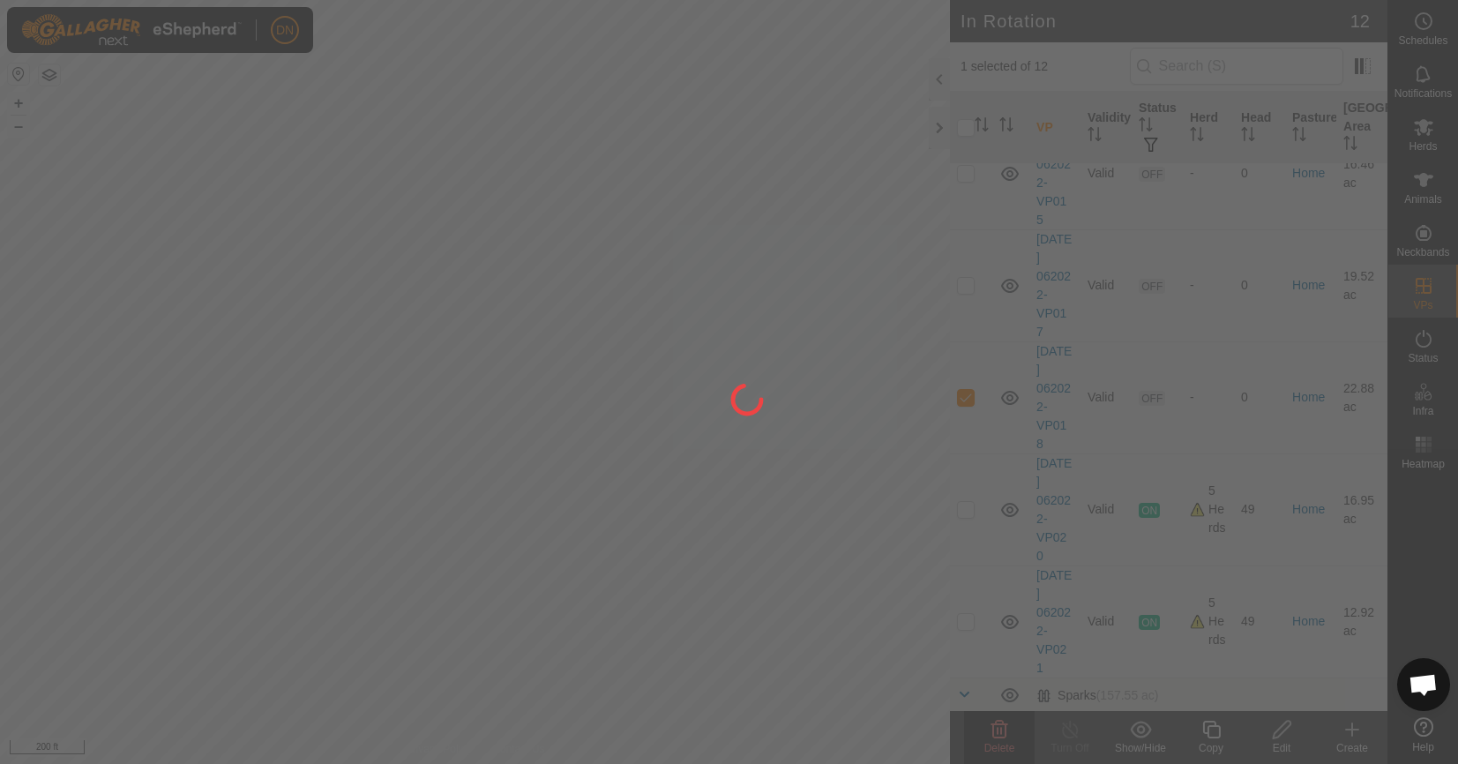
checkbox input "false"
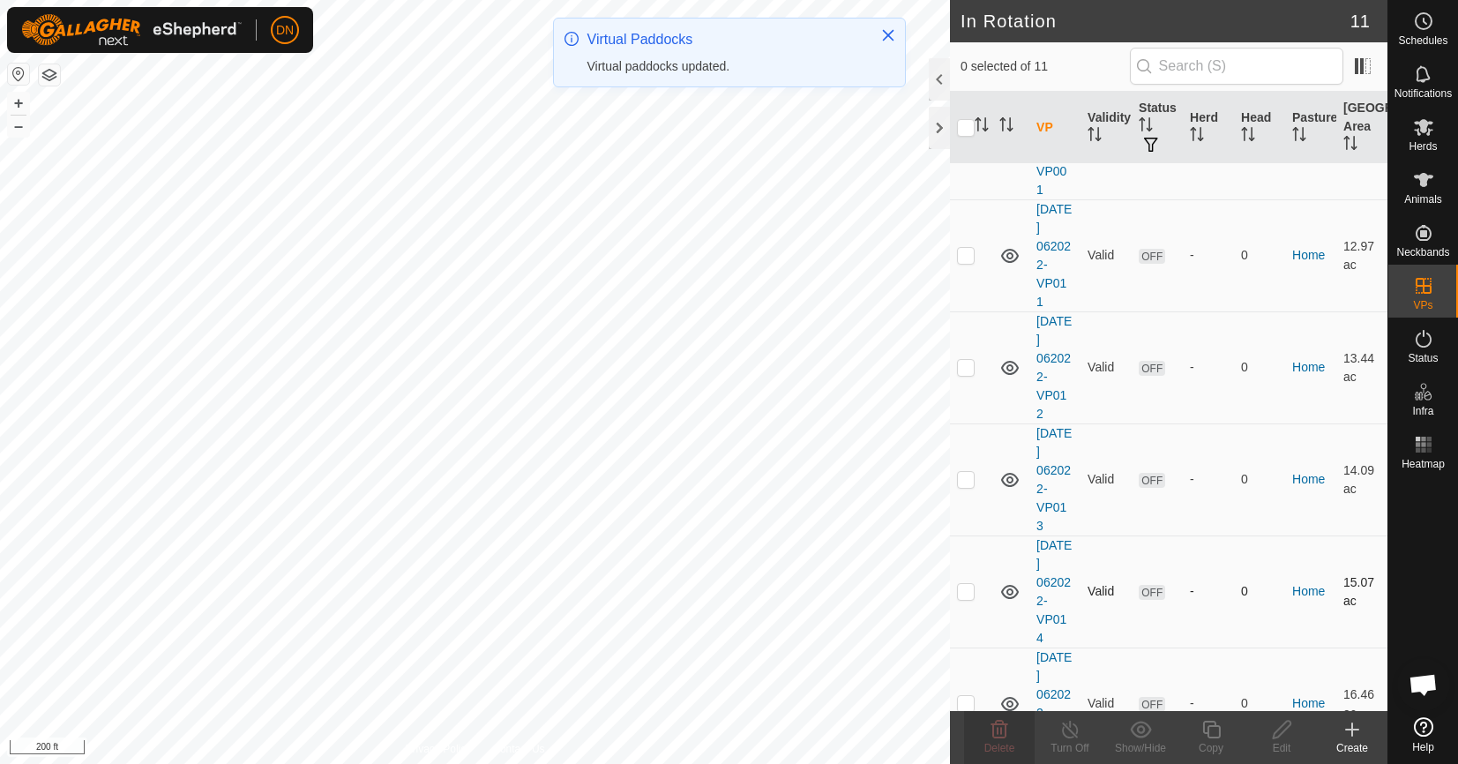
scroll to position [0, 0]
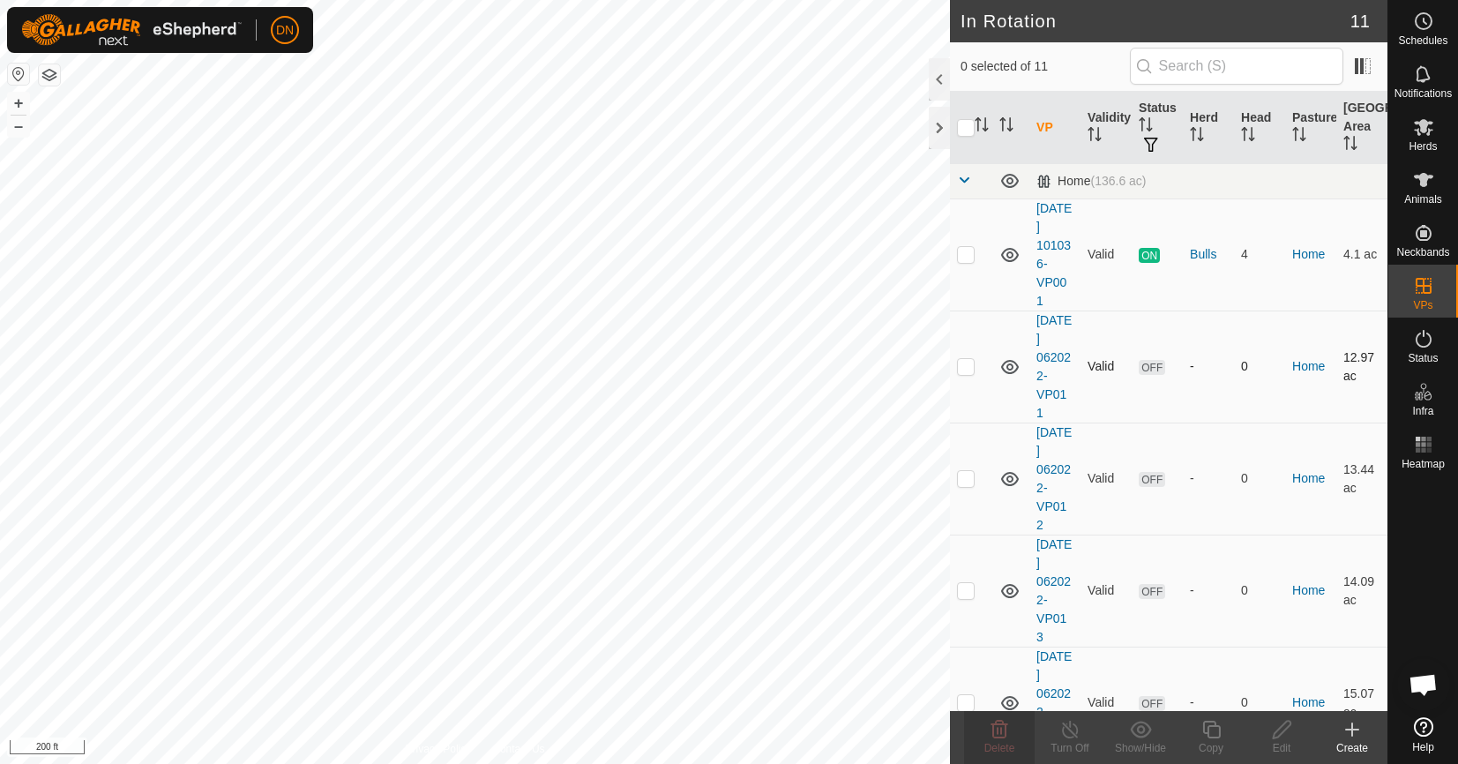
click at [962, 366] on p-checkbox at bounding box center [966, 366] width 18 height 14
checkbox input "true"
click at [958, 478] on p-checkbox at bounding box center [966, 478] width 18 height 14
checkbox input "true"
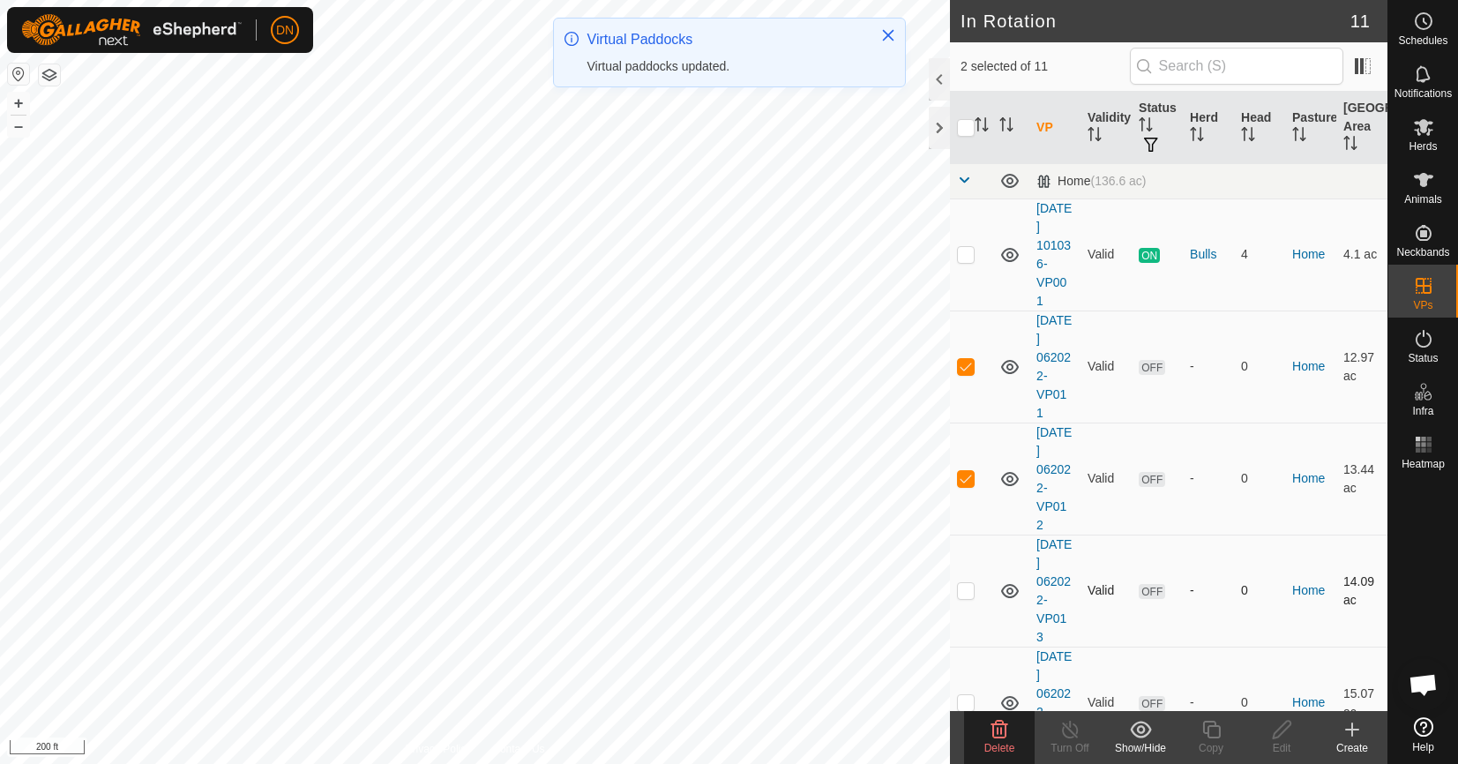
click at [963, 593] on p-checkbox at bounding box center [966, 590] width 18 height 14
checkbox input "true"
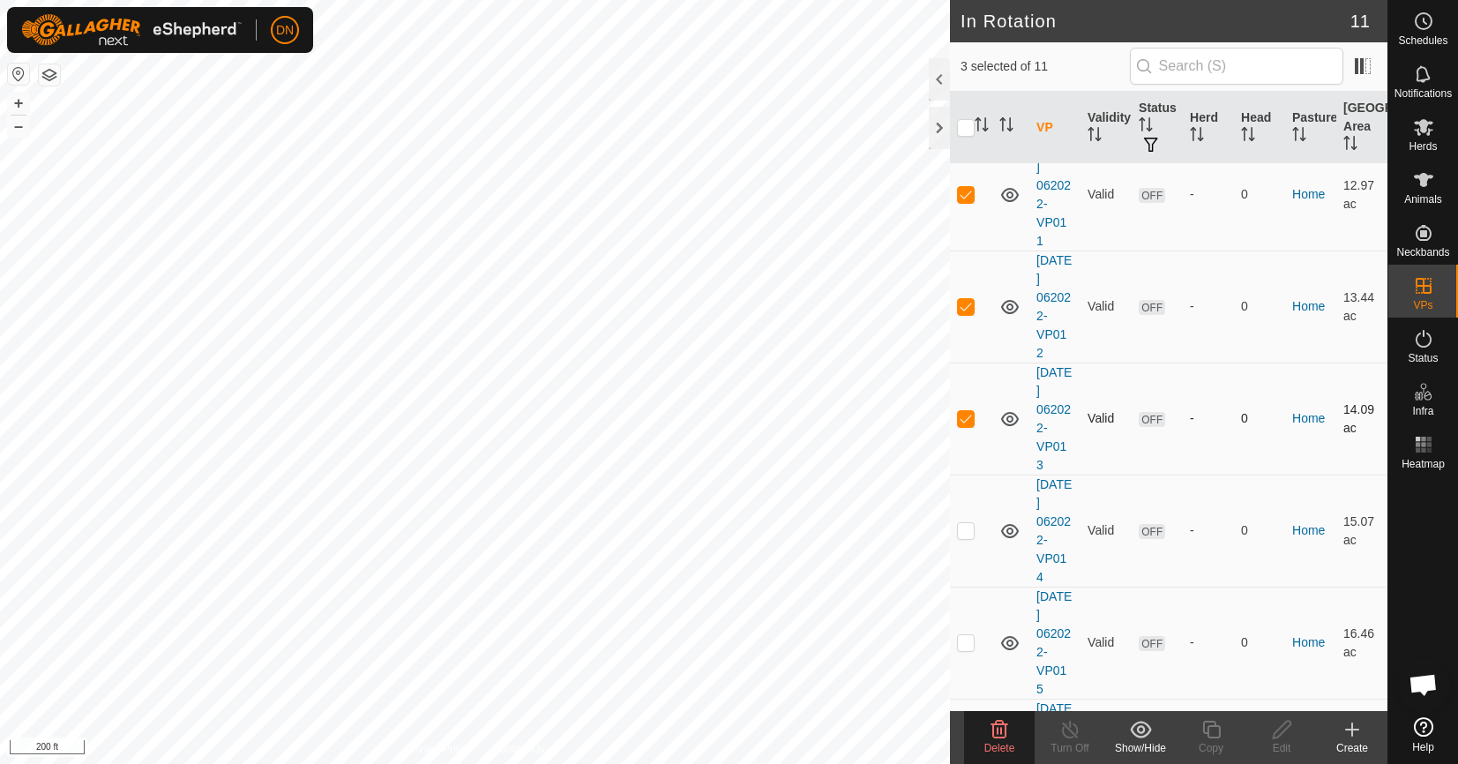
scroll to position [176, 0]
click at [967, 523] on p-checkbox at bounding box center [966, 525] width 18 height 14
checkbox input "true"
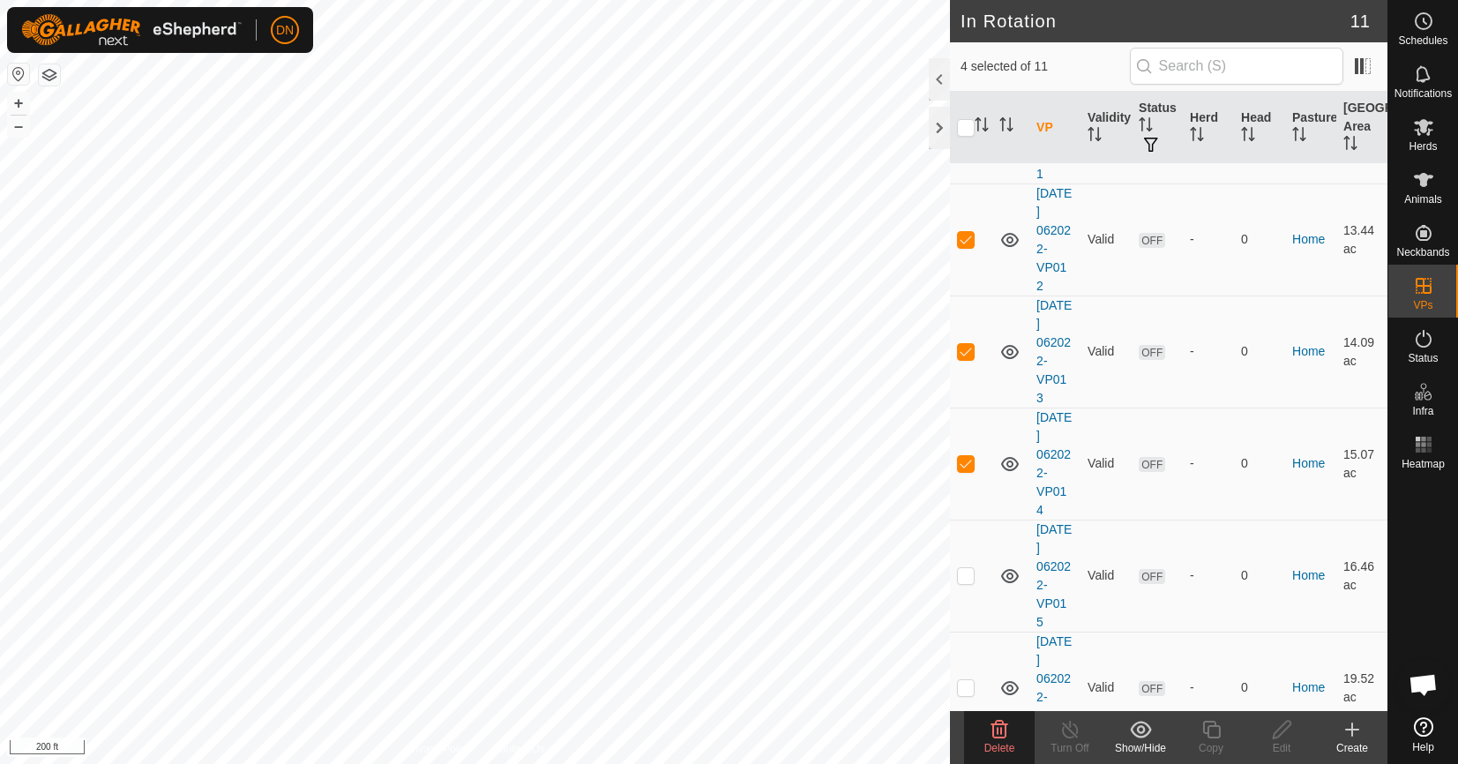
scroll to position [441, 0]
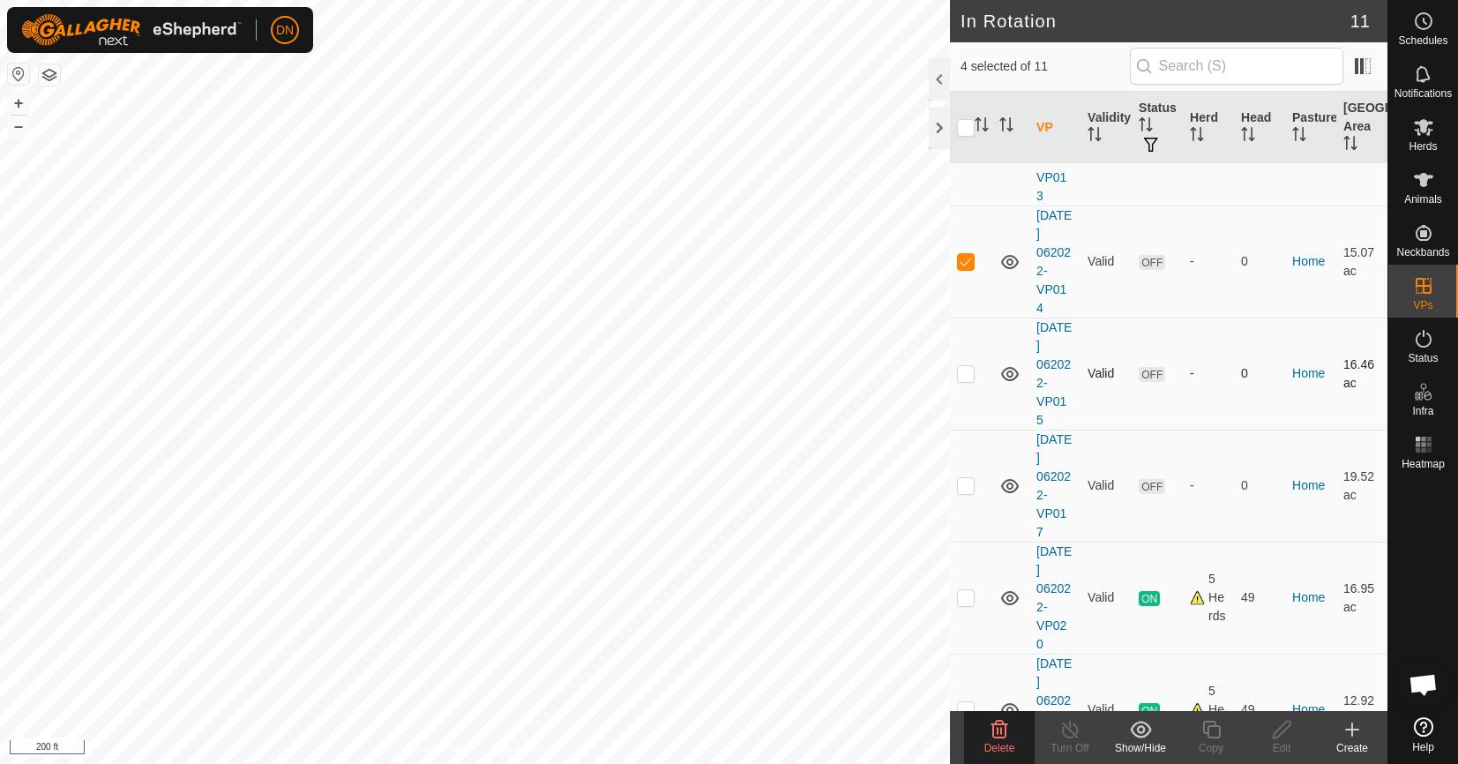
click at [962, 372] on p-checkbox at bounding box center [966, 373] width 18 height 14
checkbox input "true"
click at [965, 482] on p-checkbox at bounding box center [966, 485] width 18 height 14
checkbox input "true"
click at [993, 733] on icon at bounding box center [999, 729] width 17 height 18
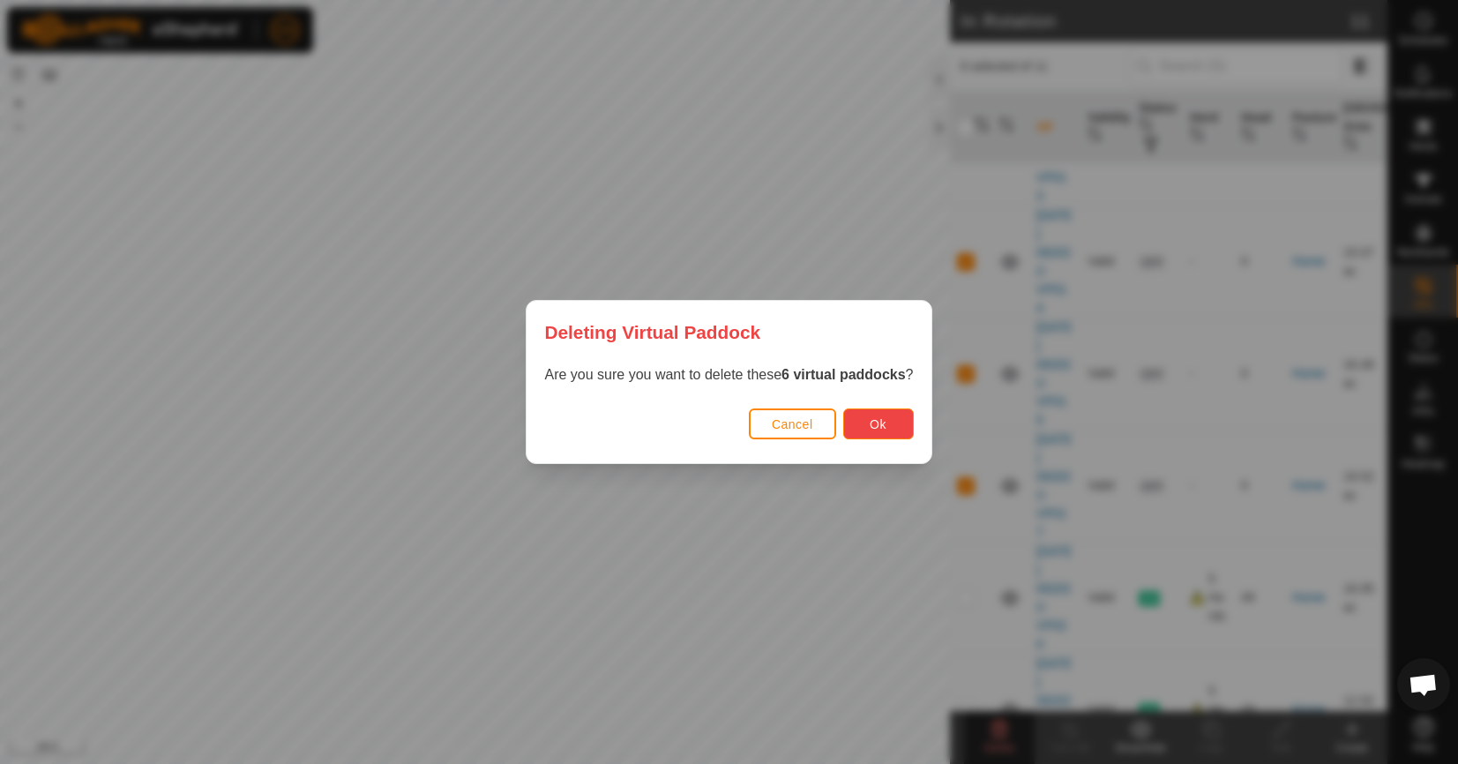
click at [896, 422] on button "Ok" at bounding box center [878, 423] width 71 height 31
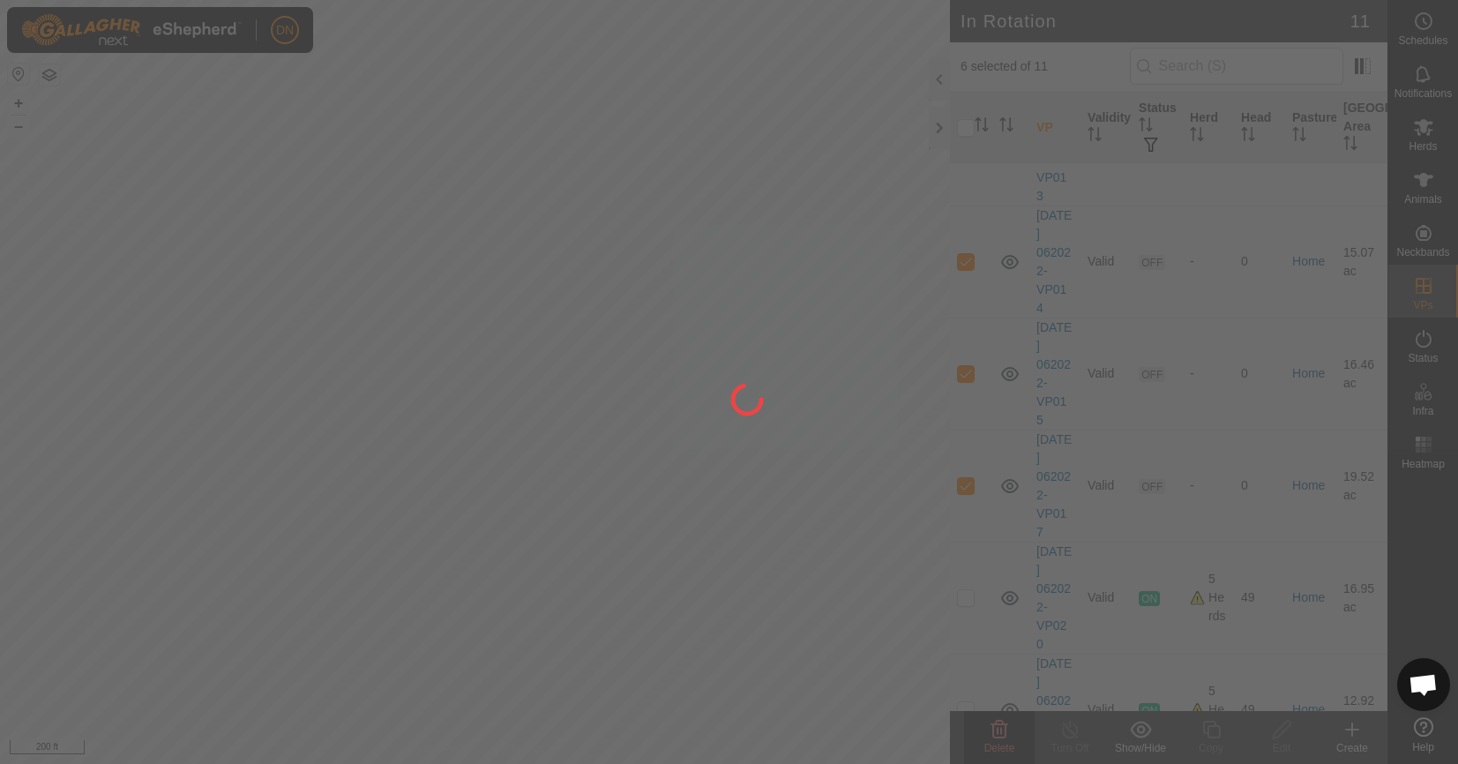
checkbox input "false"
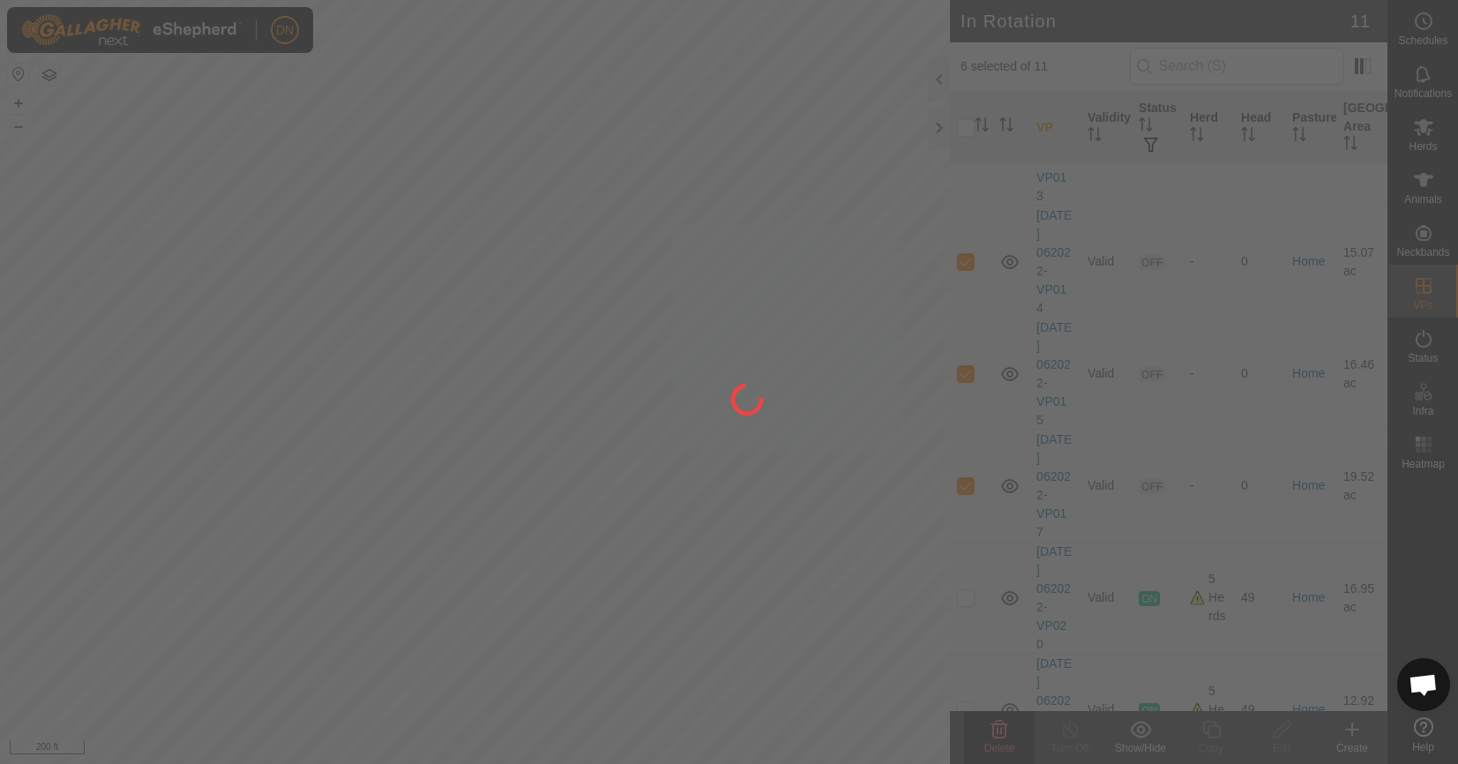
checkbox input "false"
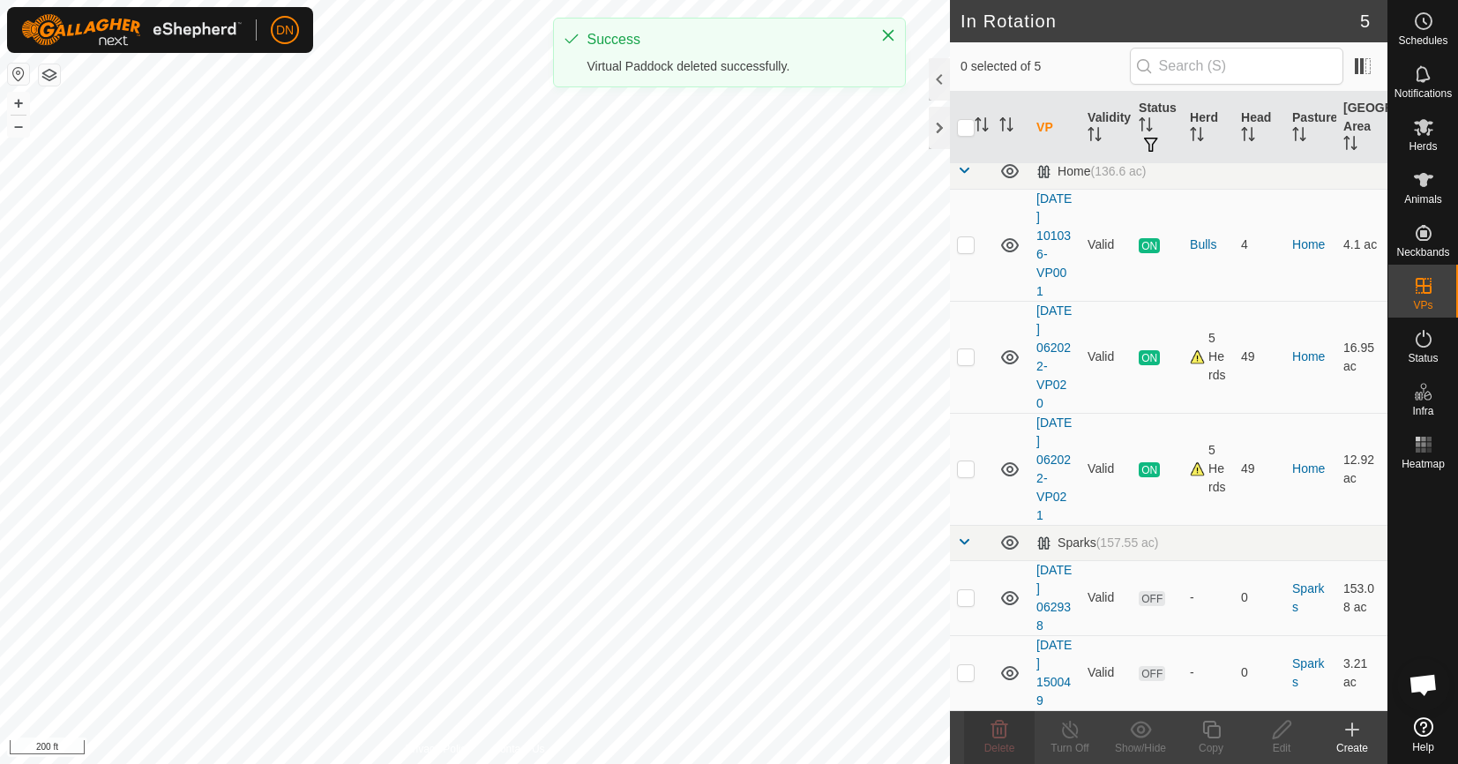
scroll to position [10, 0]
